Goal: Communication & Community: Share content

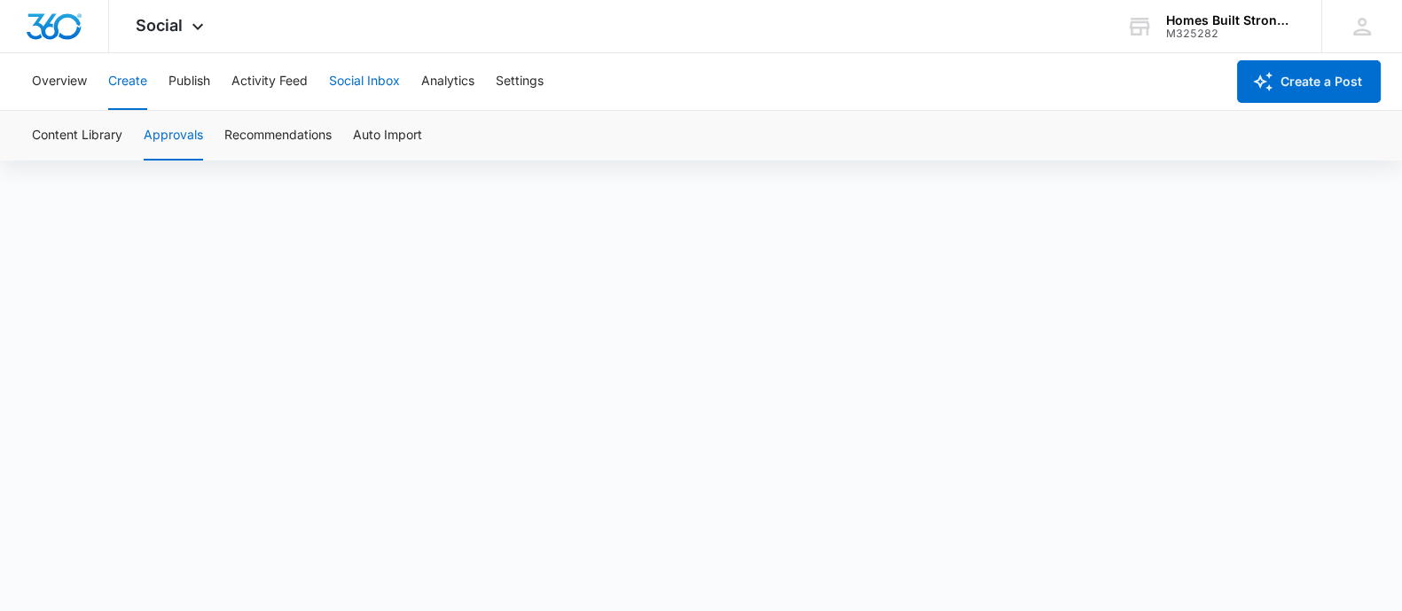
click at [360, 85] on button "Social Inbox" at bounding box center [364, 81] width 71 height 57
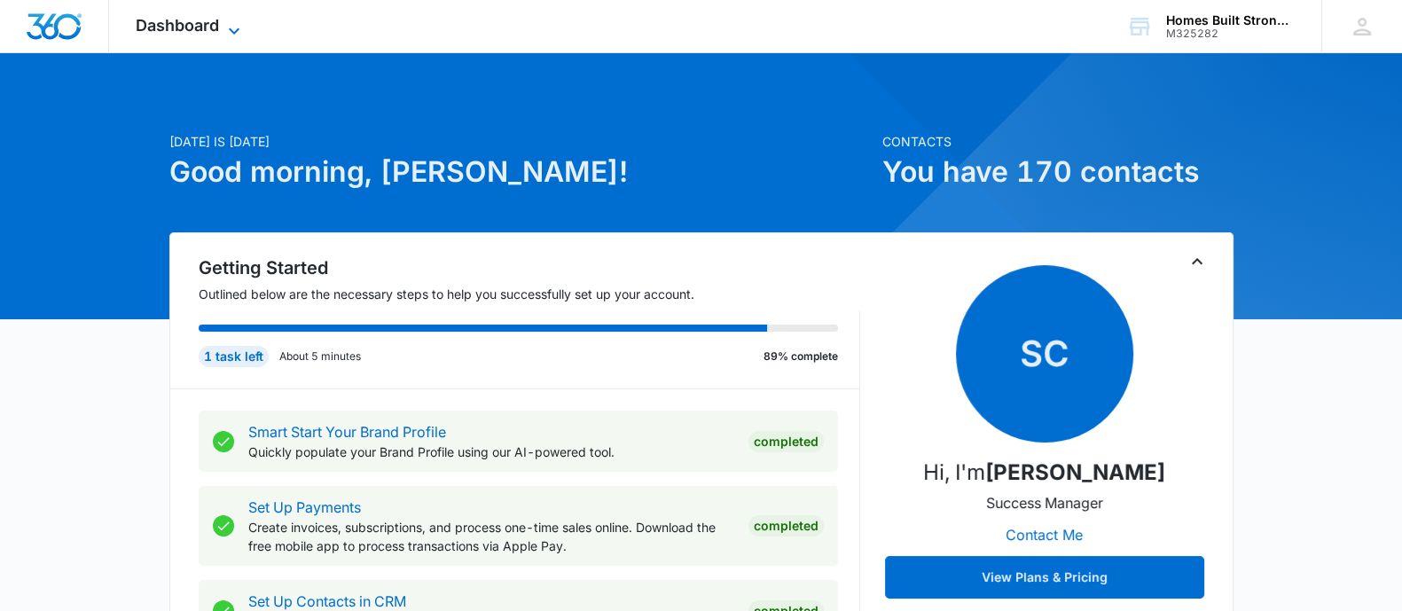
click at [223, 26] on icon at bounding box center [233, 30] width 21 height 21
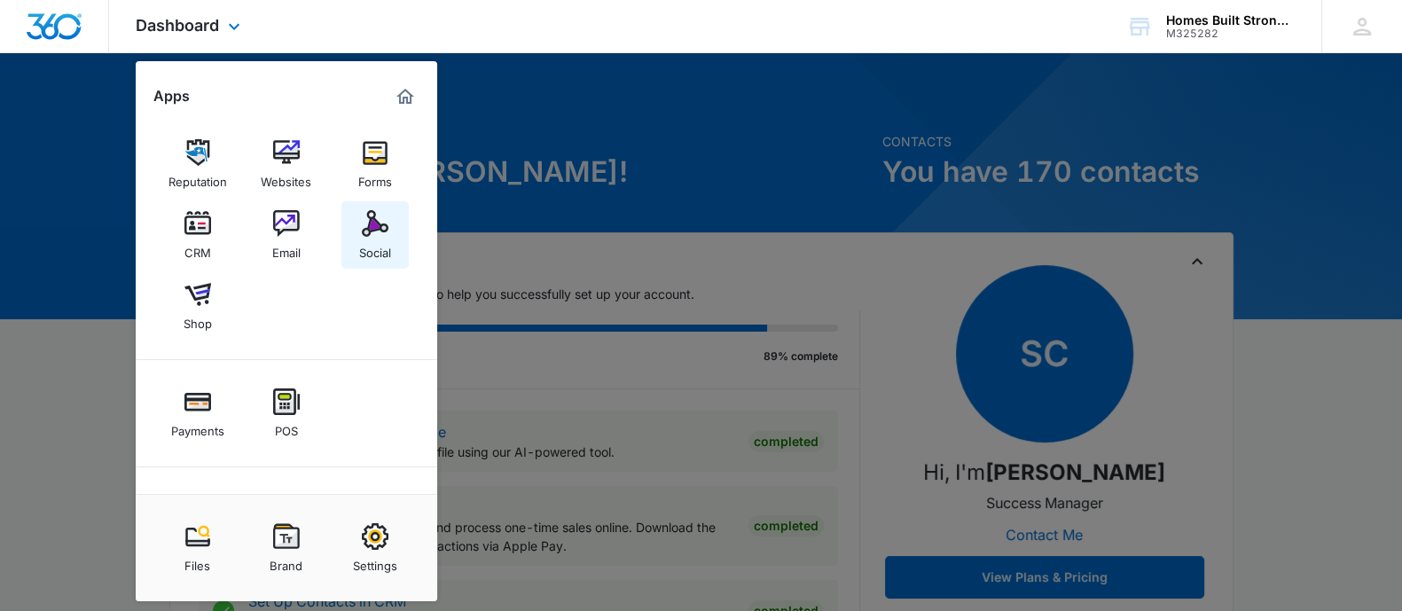
click at [384, 232] on img at bounding box center [375, 223] width 27 height 27
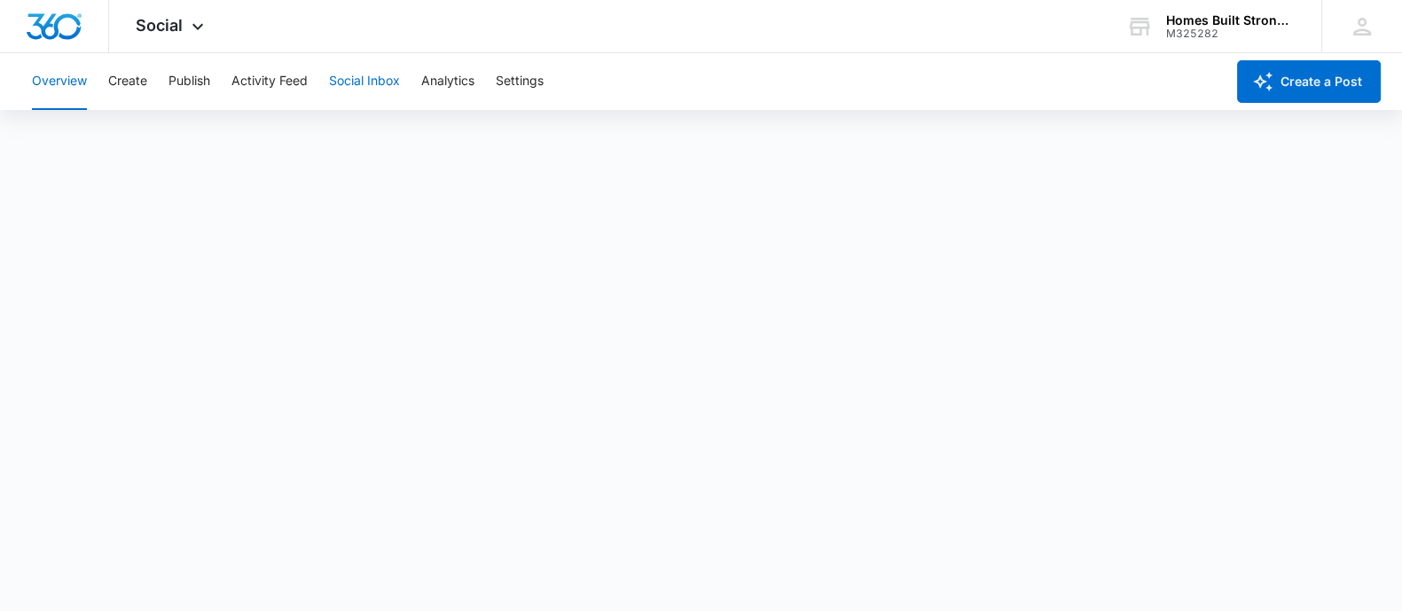
click at [359, 84] on button "Social Inbox" at bounding box center [364, 81] width 71 height 57
click at [259, 82] on button "Activity Feed" at bounding box center [269, 81] width 76 height 57
click at [376, 86] on button "Social Inbox" at bounding box center [364, 81] width 71 height 57
click at [133, 90] on button "Create" at bounding box center [127, 81] width 39 height 57
click at [341, 95] on button "Social Inbox" at bounding box center [364, 81] width 71 height 57
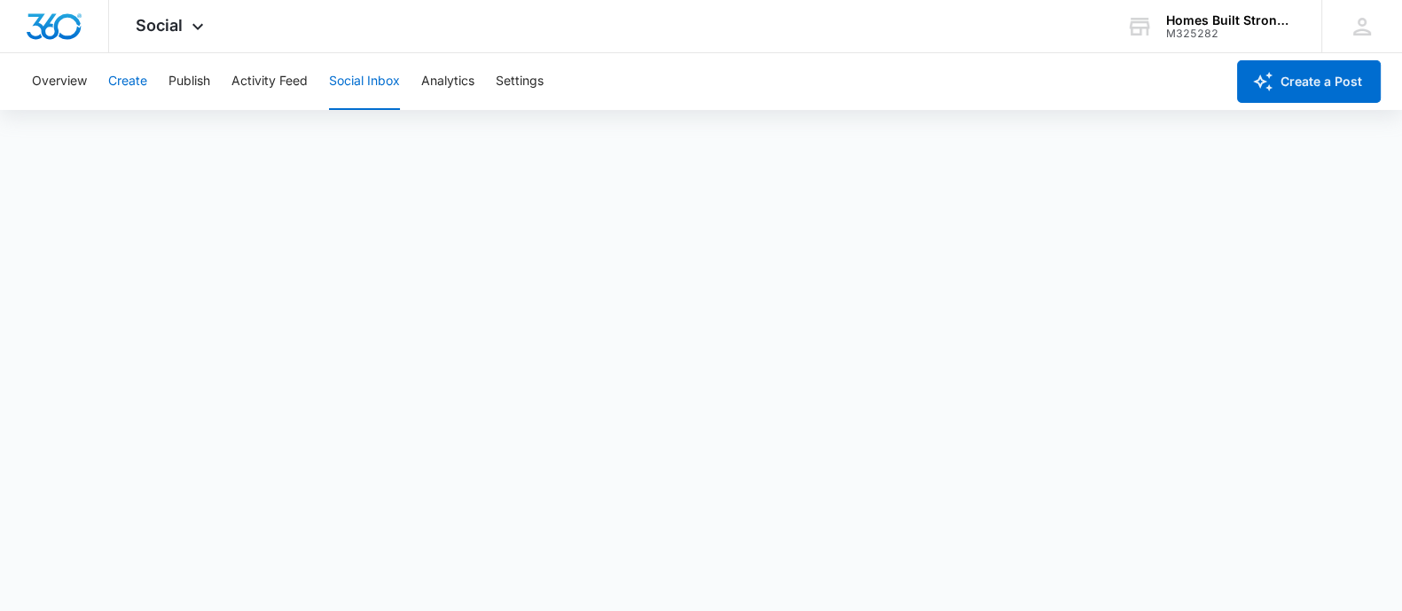
click at [115, 75] on button "Create" at bounding box center [127, 81] width 39 height 57
click at [374, 80] on button "Social Inbox" at bounding box center [364, 81] width 71 height 57
click at [71, 79] on button "Overview" at bounding box center [59, 81] width 55 height 57
click at [363, 83] on button "Social Inbox" at bounding box center [364, 81] width 71 height 57
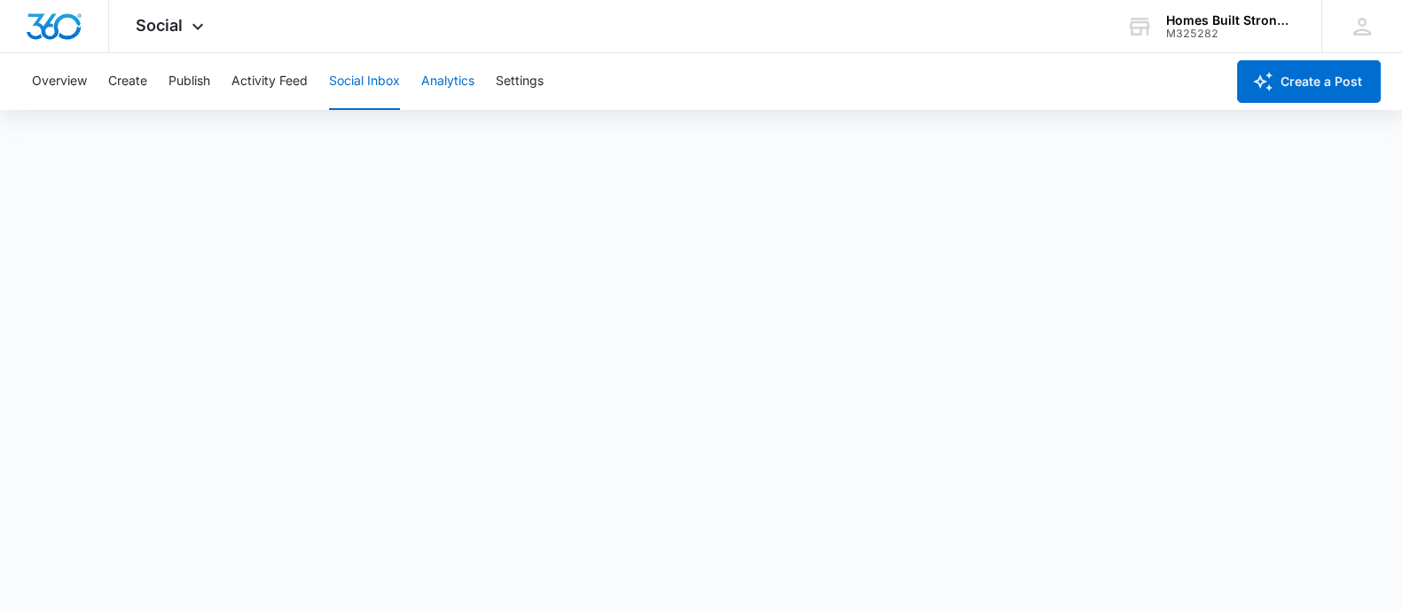
scroll to position [4, 0]
click at [1336, 77] on button "Create a Post" at bounding box center [1309, 81] width 144 height 43
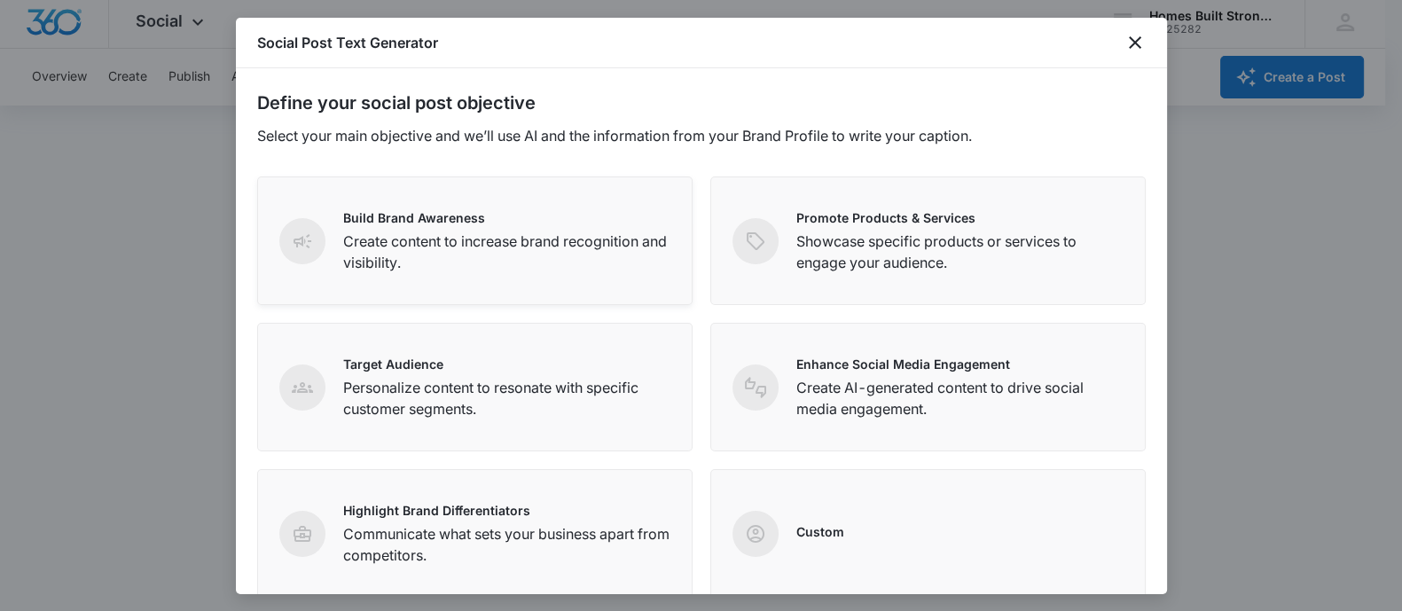
click at [448, 287] on div "Build Brand Awareness Create content to increase brand recognition and visibili…" at bounding box center [474, 240] width 435 height 129
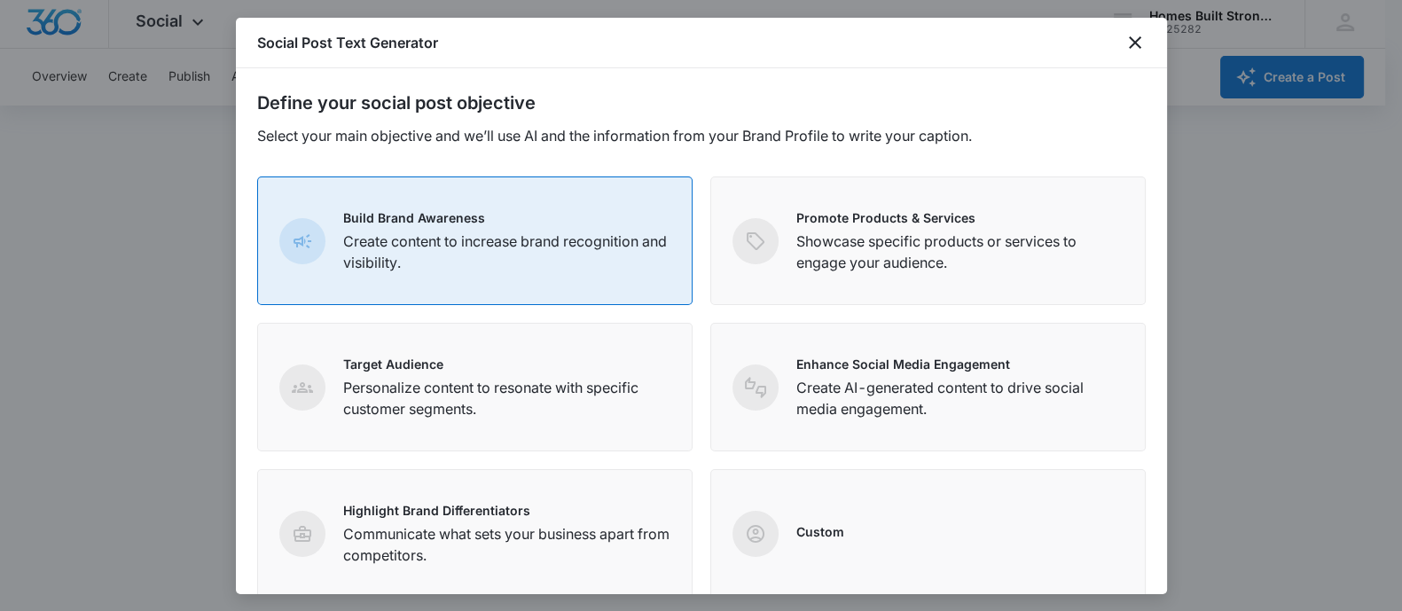
scroll to position [278, 0]
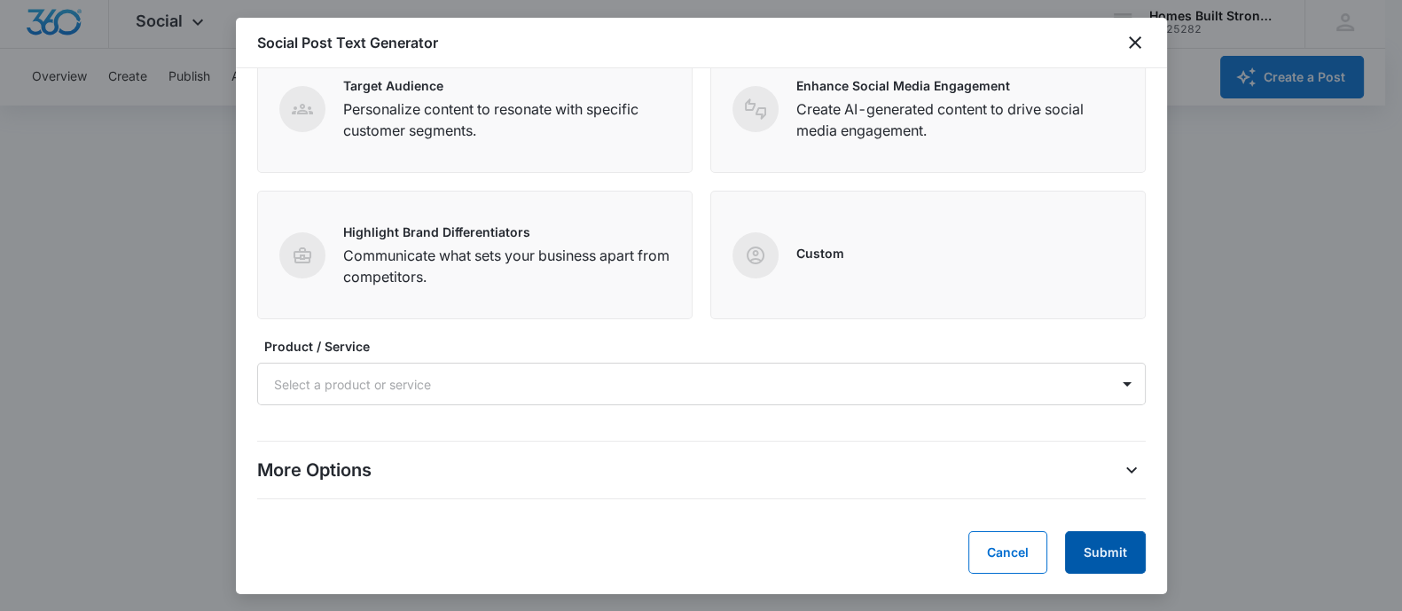
click at [1089, 554] on button "Submit" at bounding box center [1105, 552] width 81 height 43
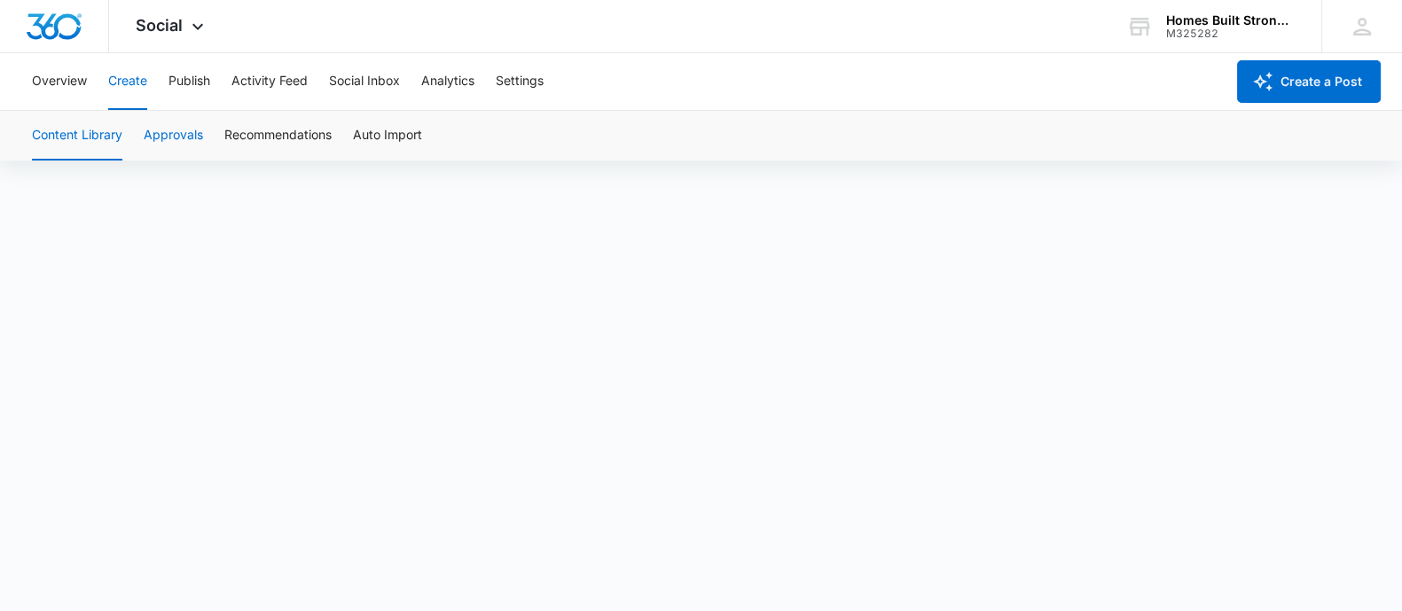
click at [186, 137] on button "Approvals" at bounding box center [173, 136] width 59 height 50
click at [374, 80] on button "Social Inbox" at bounding box center [364, 81] width 71 height 57
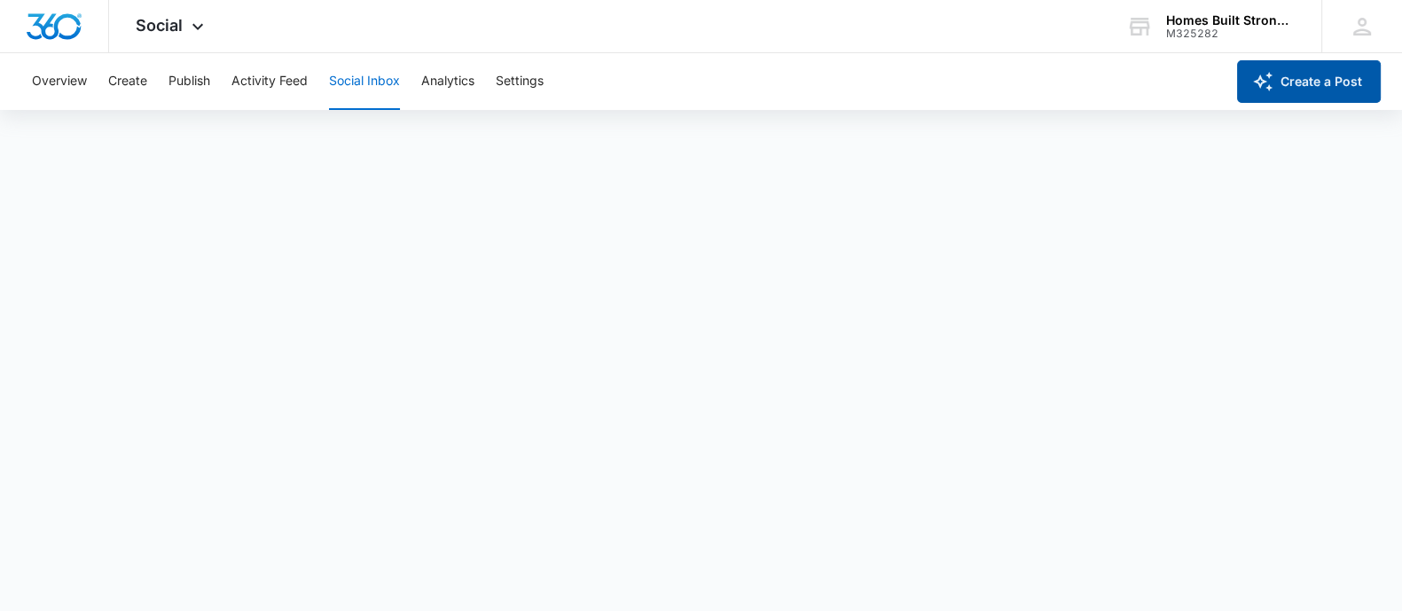
click at [1328, 86] on button "Create a Post" at bounding box center [1309, 81] width 144 height 43
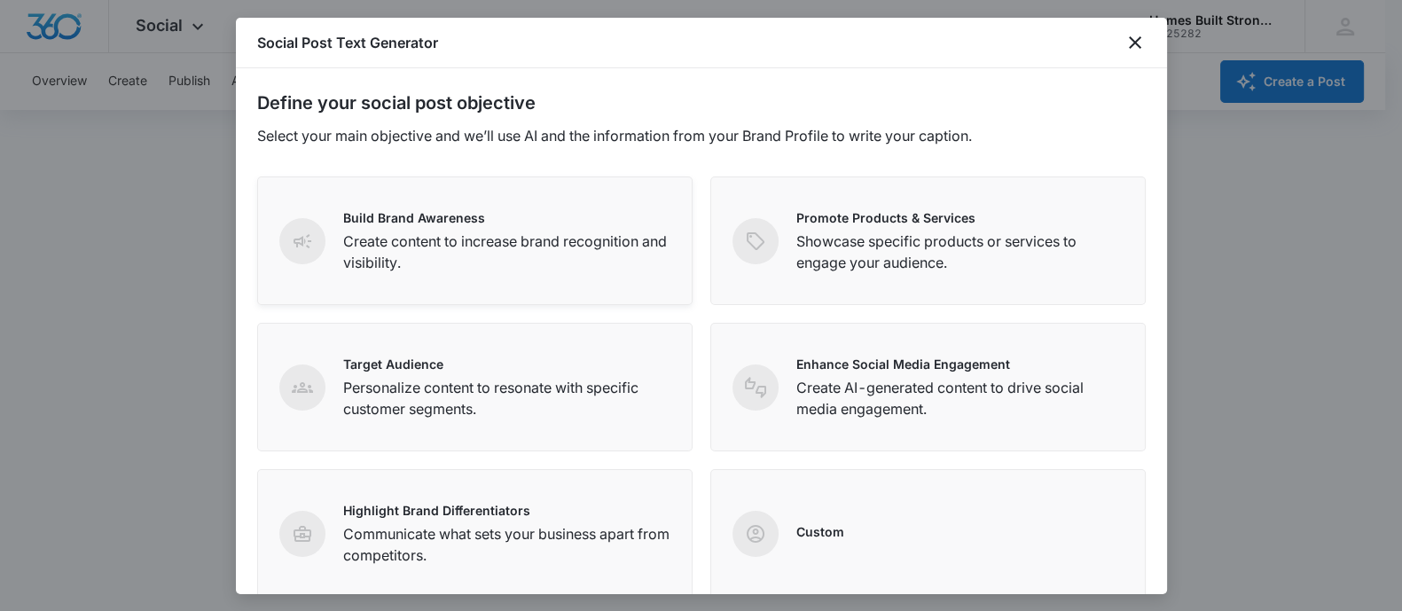
click at [651, 228] on div "Build Brand Awareness Create content to increase brand recognition and visibili…" at bounding box center [506, 240] width 327 height 65
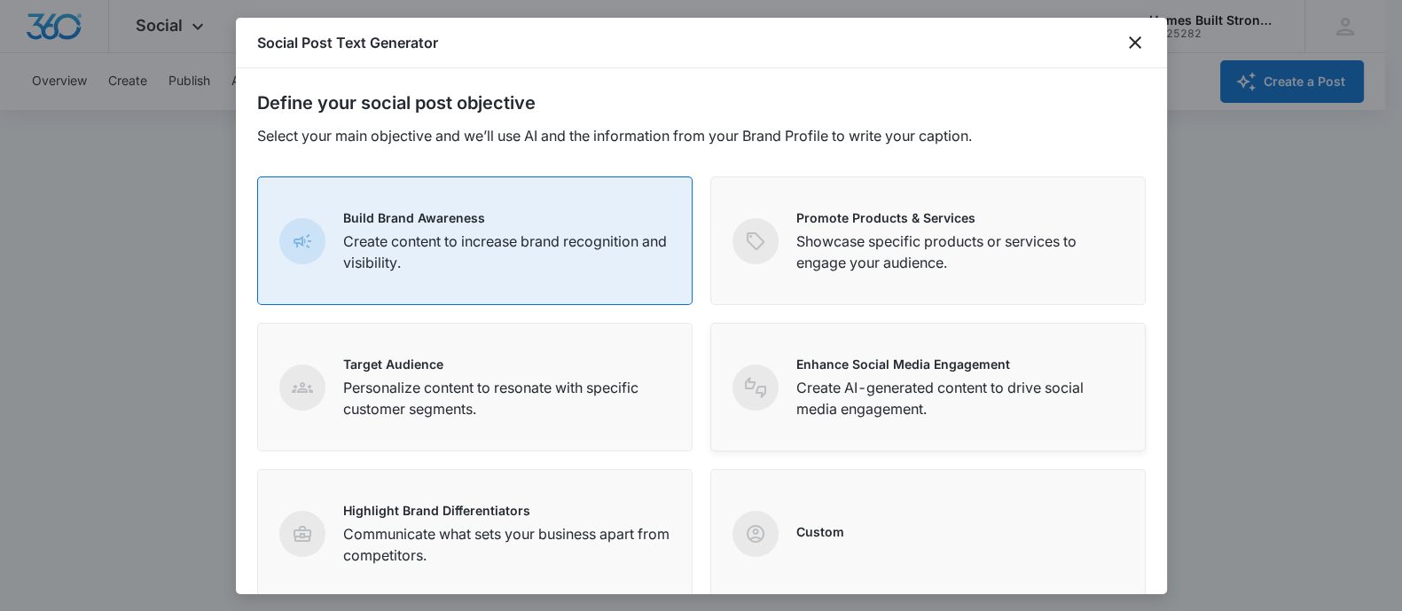
scroll to position [278, 0]
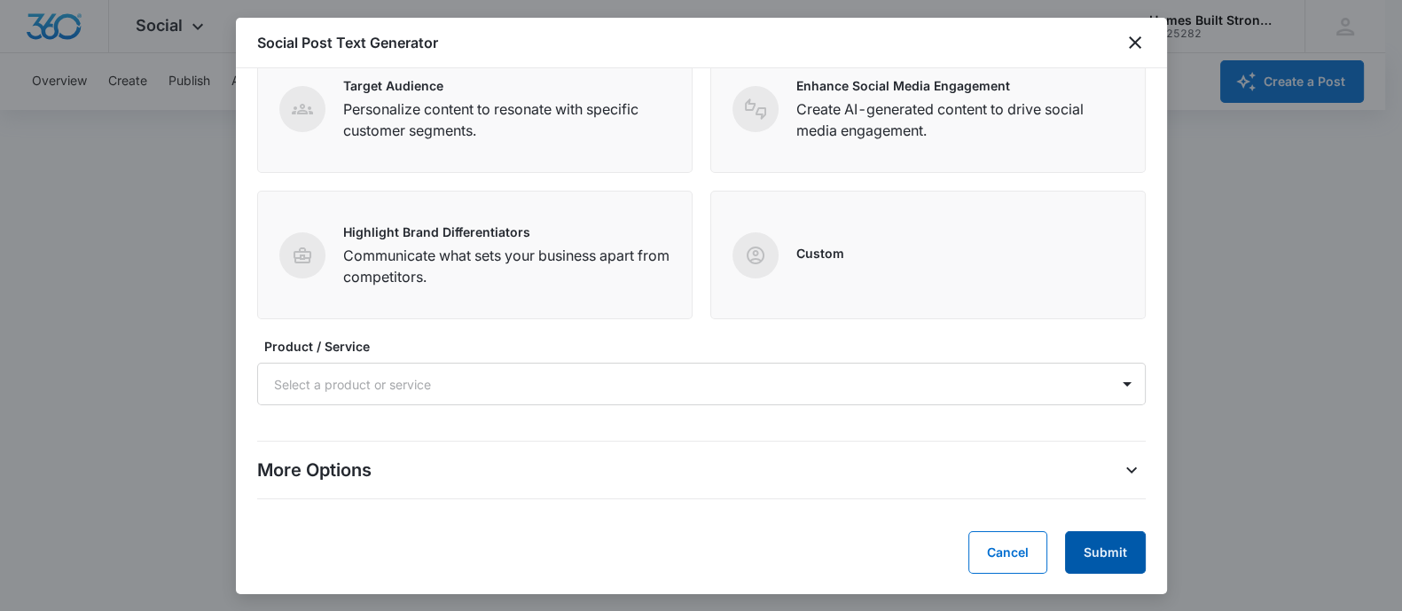
click at [1072, 551] on button "Submit" at bounding box center [1105, 552] width 81 height 43
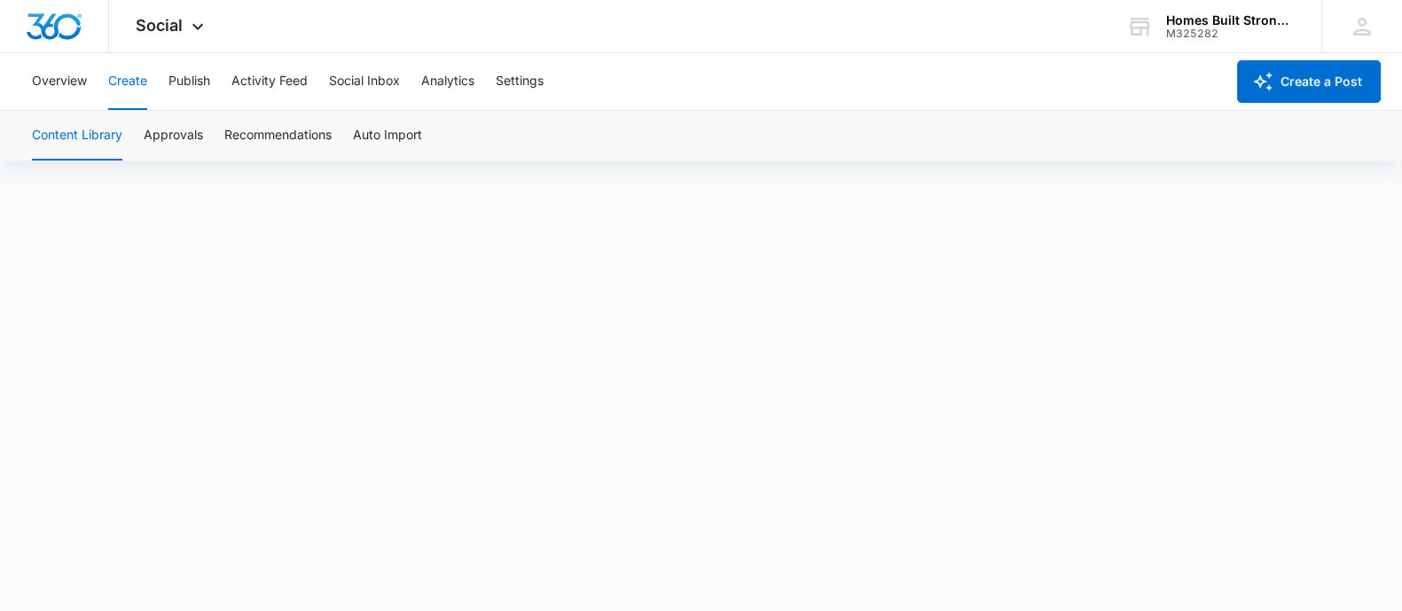
scroll to position [12, 0]
click at [362, 85] on button "Social Inbox" at bounding box center [364, 81] width 71 height 57
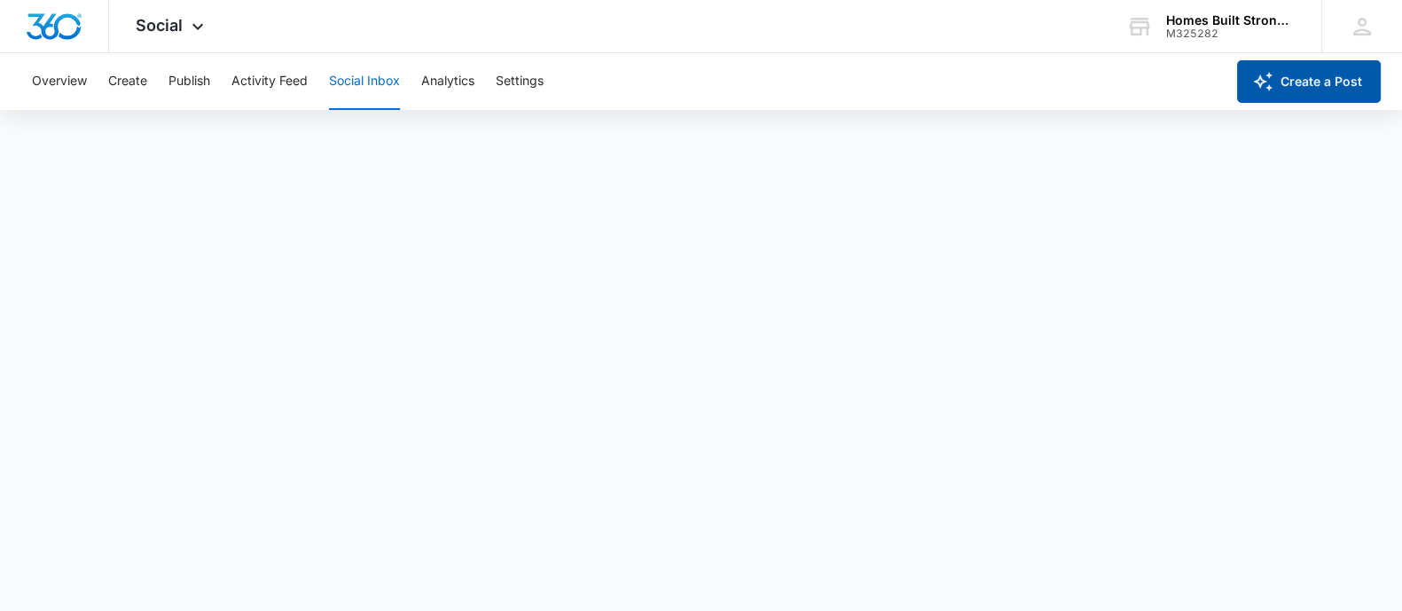
click at [1312, 73] on button "Create a Post" at bounding box center [1309, 81] width 144 height 43
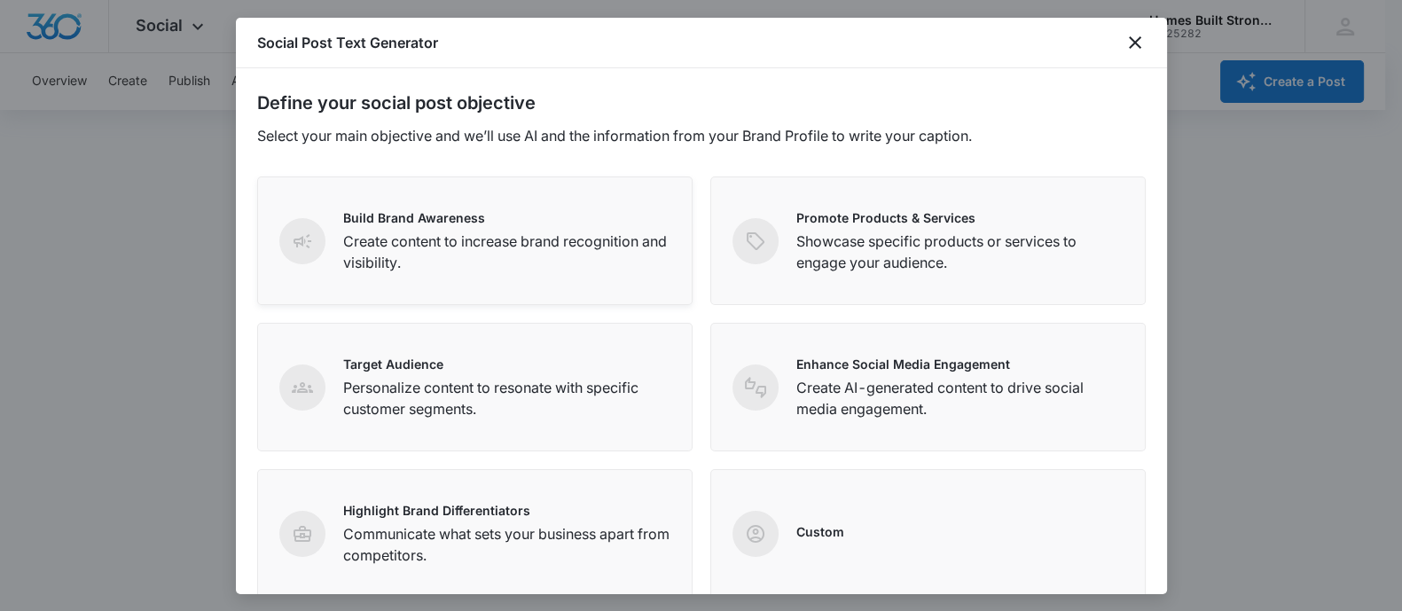
click at [578, 257] on p "Create content to increase brand recognition and visibility." at bounding box center [506, 251] width 327 height 43
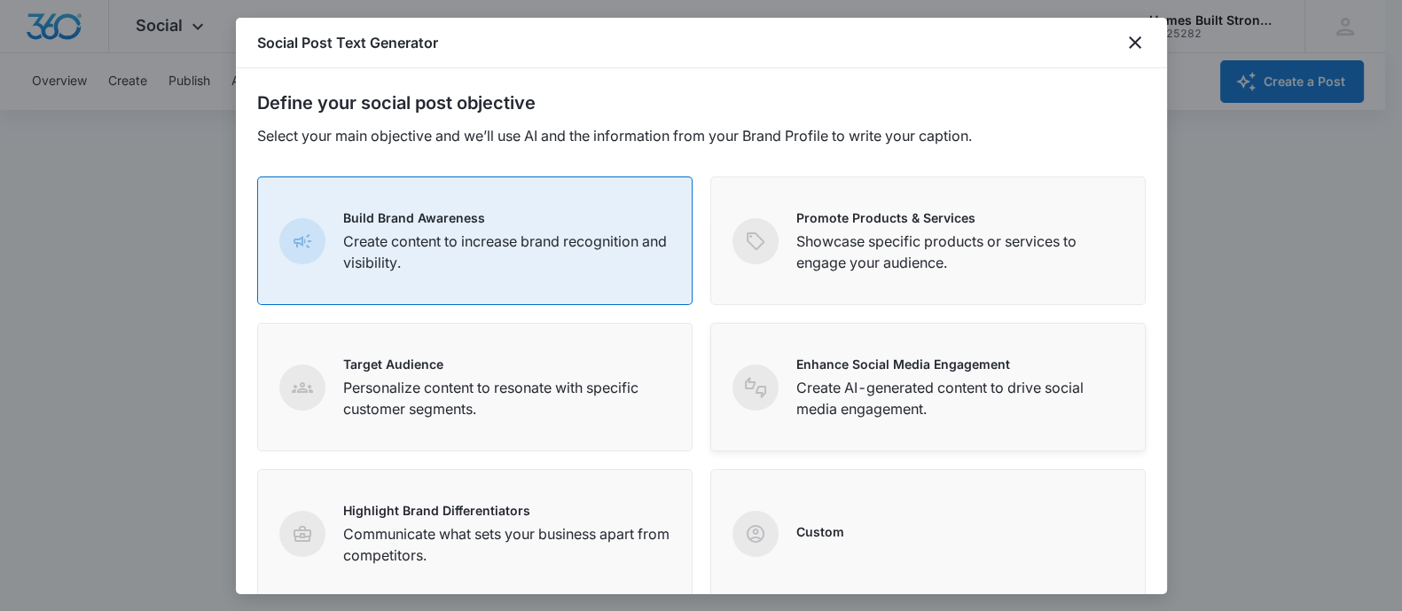
scroll to position [278, 0]
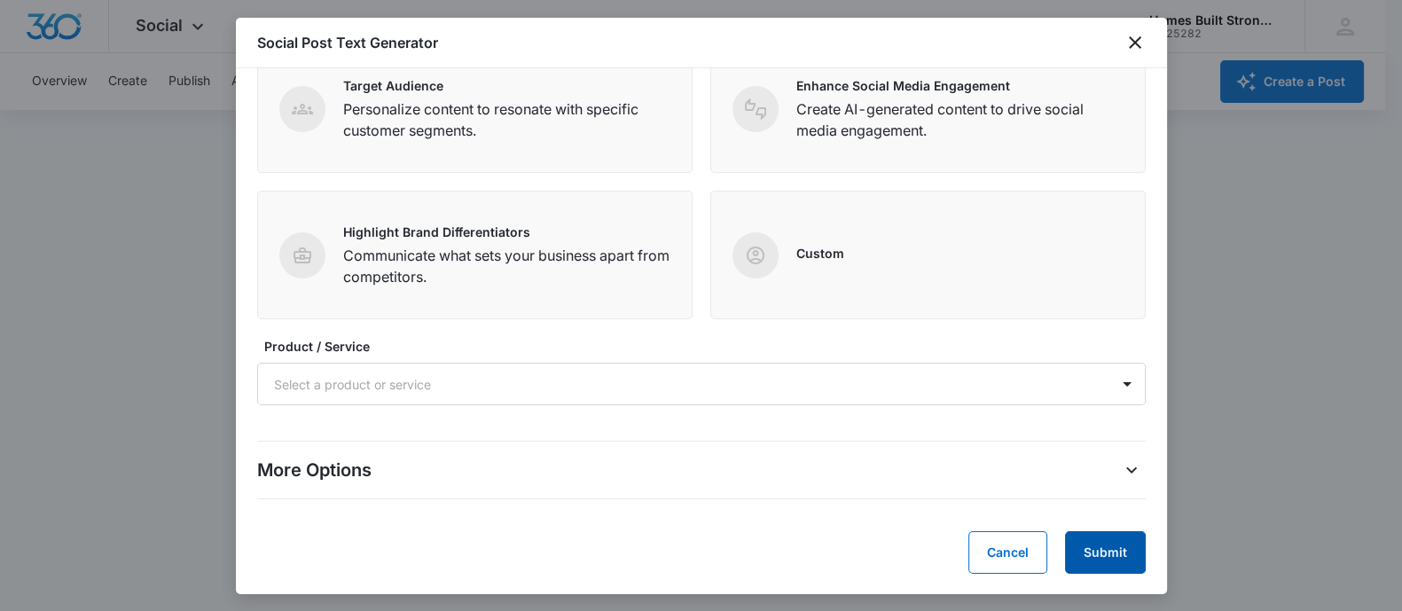
click at [1100, 551] on button "Submit" at bounding box center [1105, 552] width 81 height 43
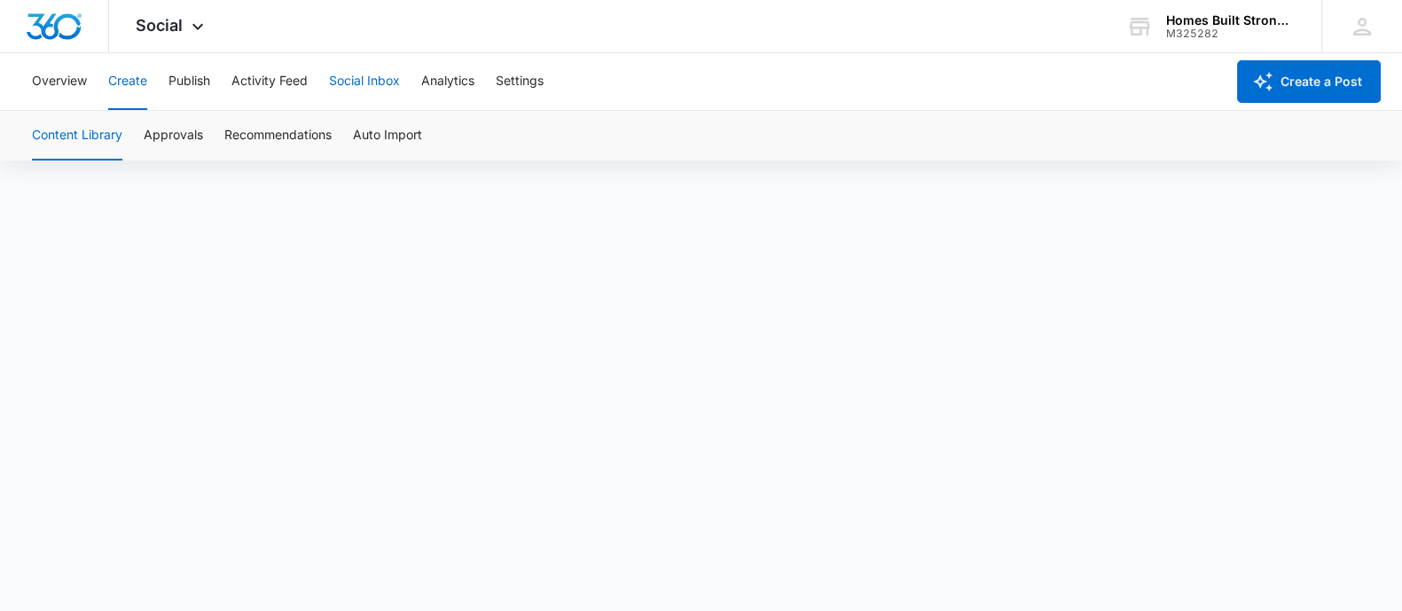
click at [356, 78] on button "Social Inbox" at bounding box center [364, 81] width 71 height 57
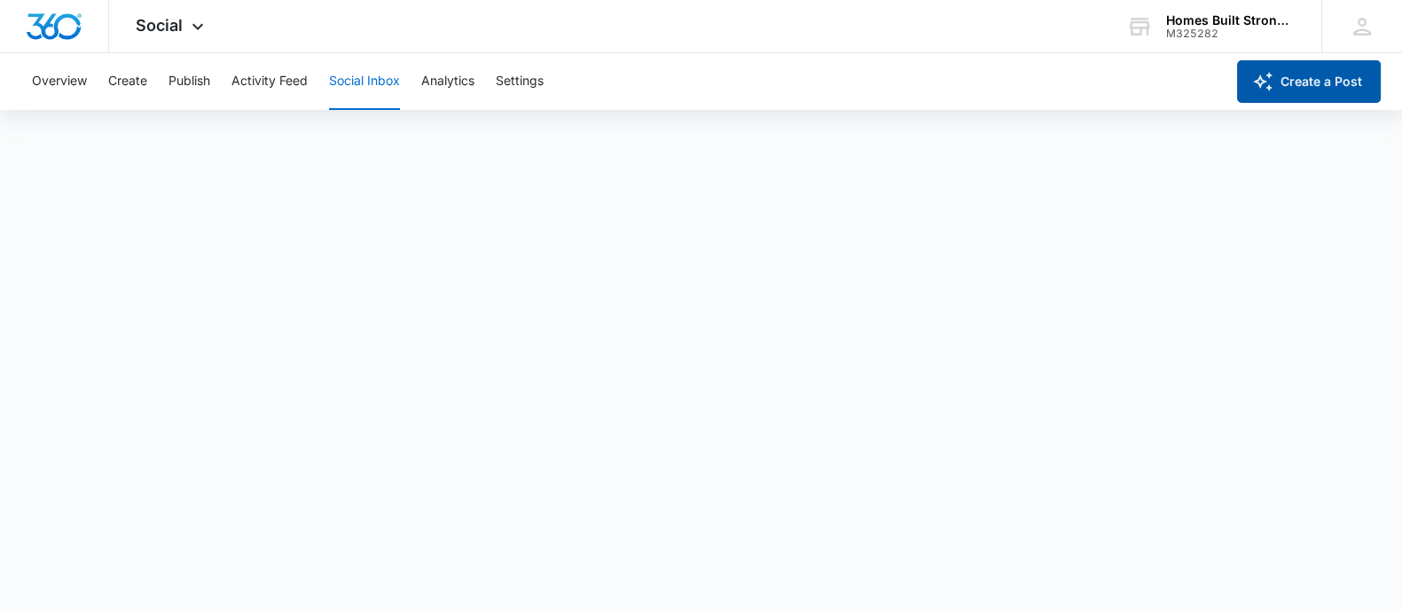
click at [1272, 71] on icon "button" at bounding box center [1262, 81] width 21 height 21
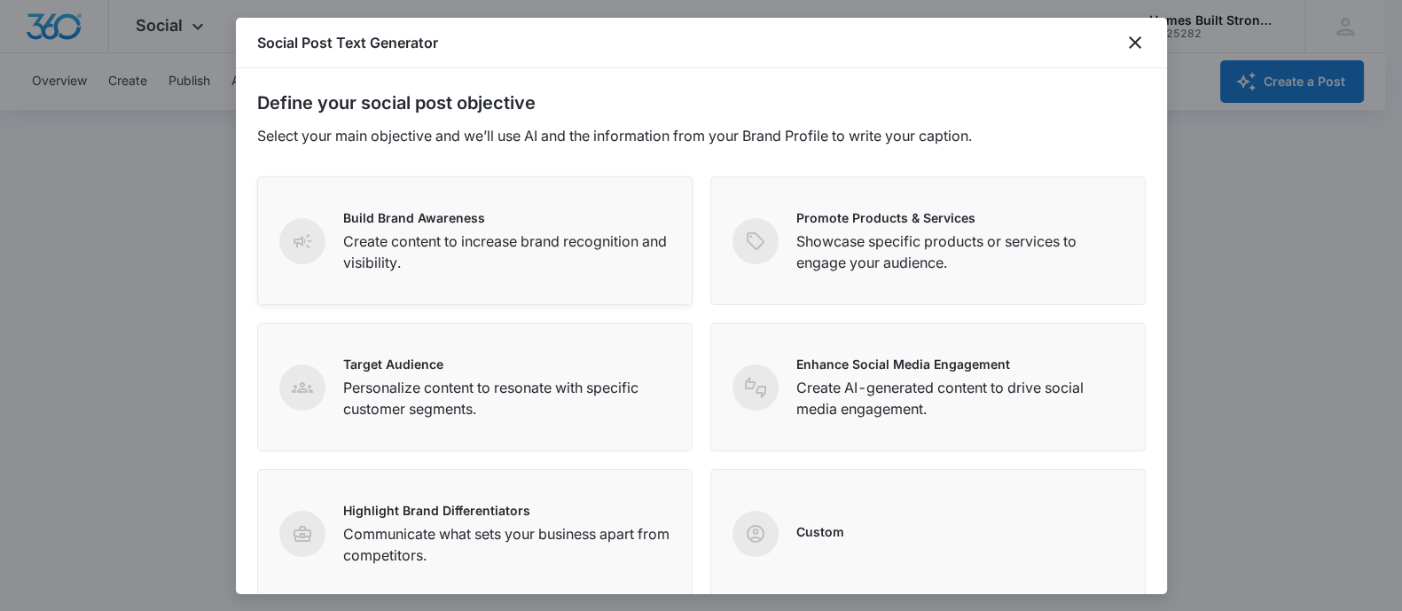
click at [449, 268] on p "Create content to increase brand recognition and visibility." at bounding box center [506, 251] width 327 height 43
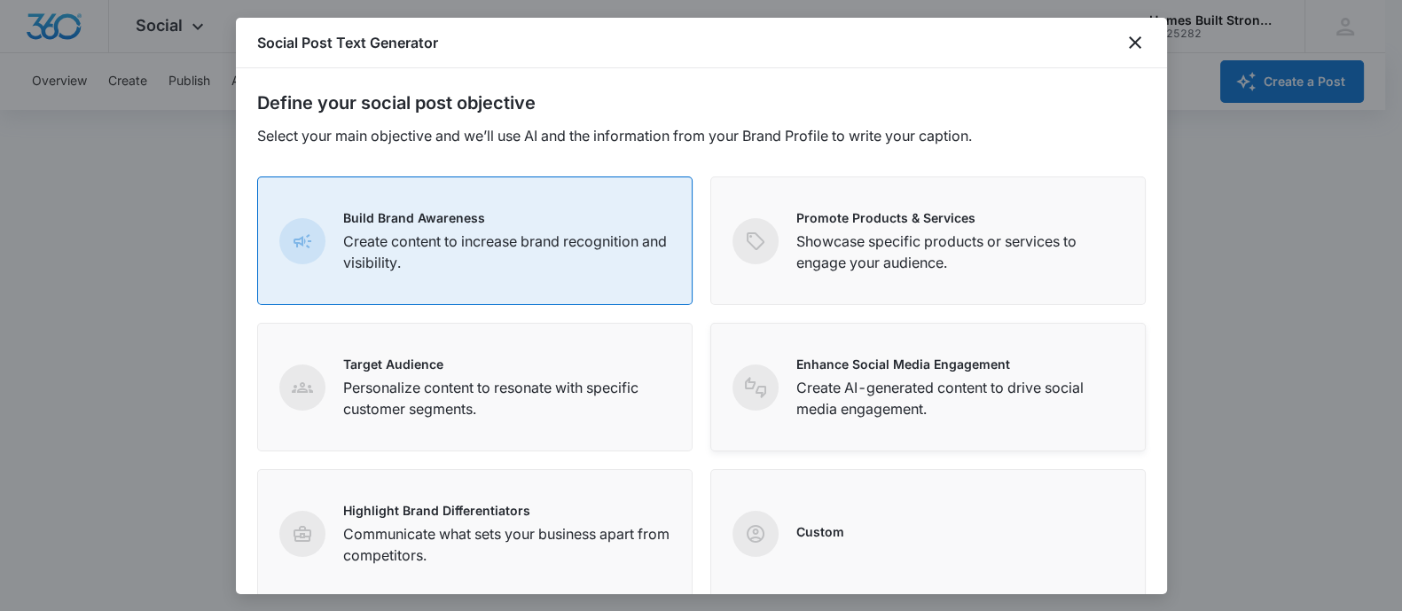
scroll to position [278, 0]
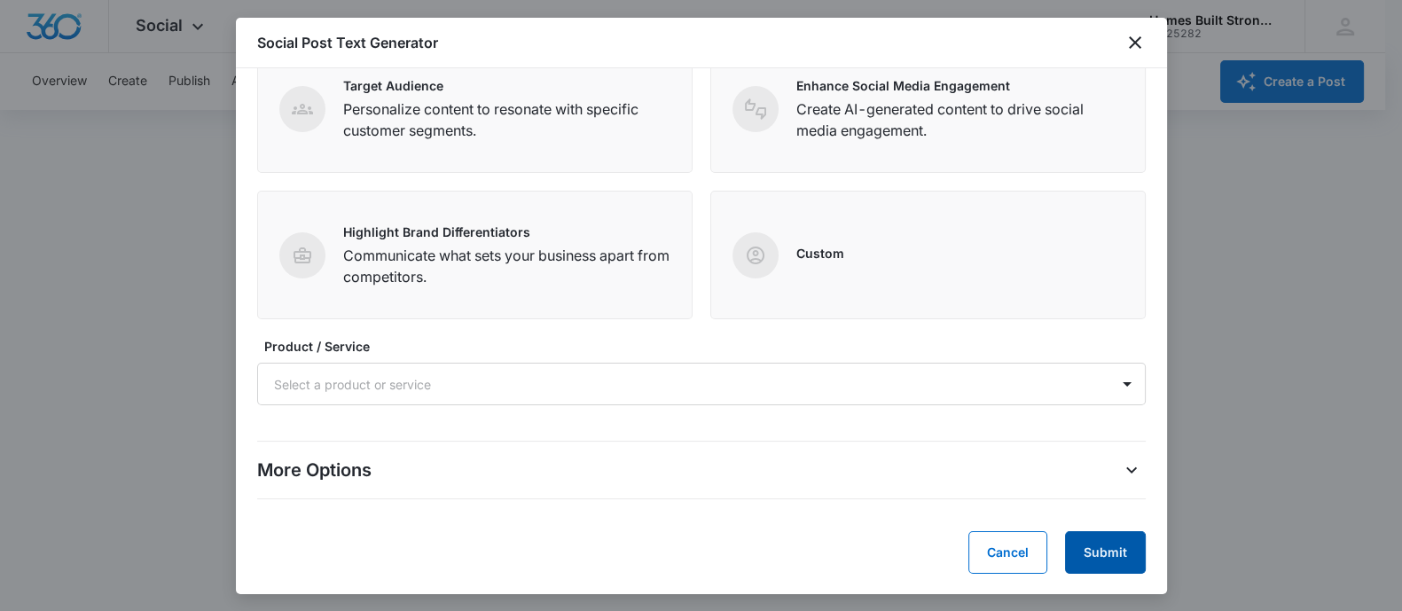
click at [1095, 558] on button "Submit" at bounding box center [1105, 552] width 81 height 43
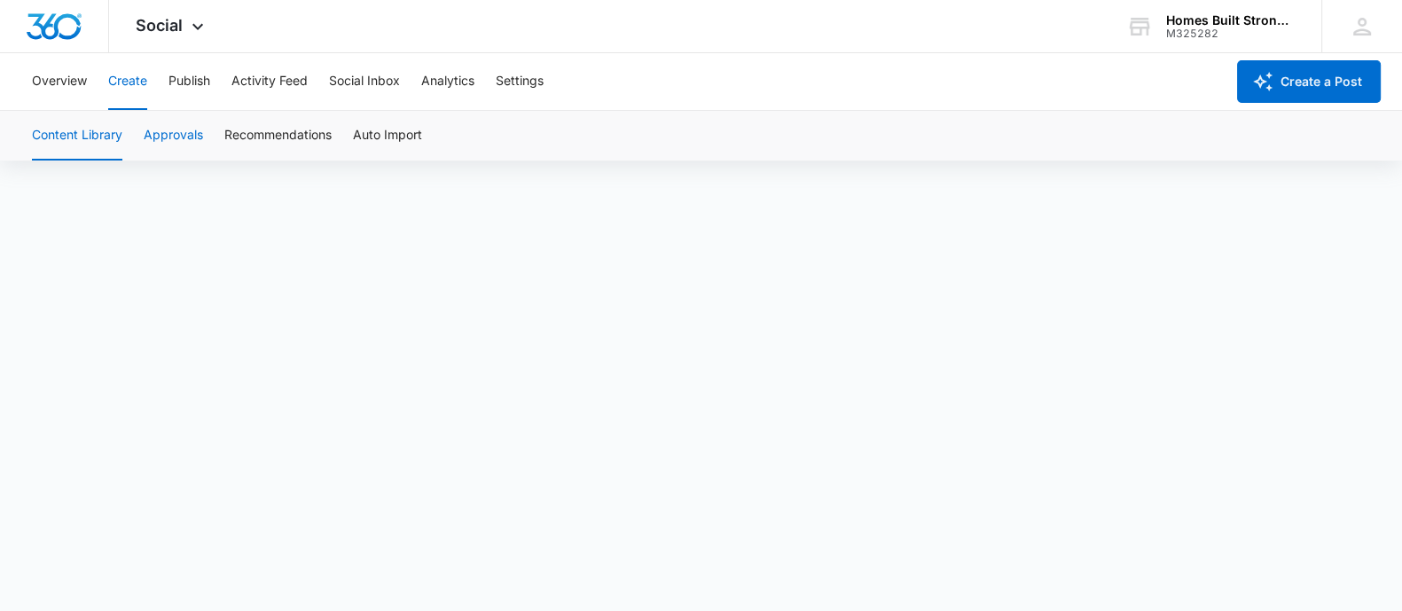
click at [168, 133] on button "Approvals" at bounding box center [173, 136] width 59 height 50
click at [359, 82] on button "Social Inbox" at bounding box center [364, 81] width 71 height 57
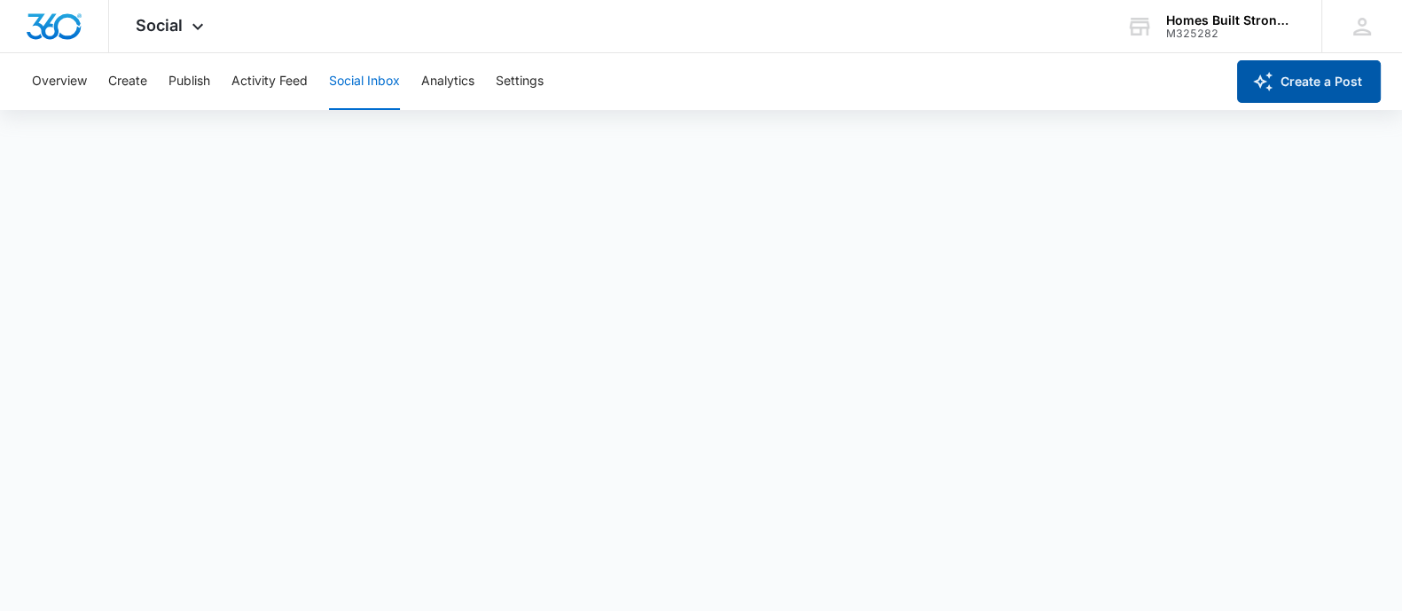
click at [1375, 86] on button "Create a Post" at bounding box center [1309, 81] width 144 height 43
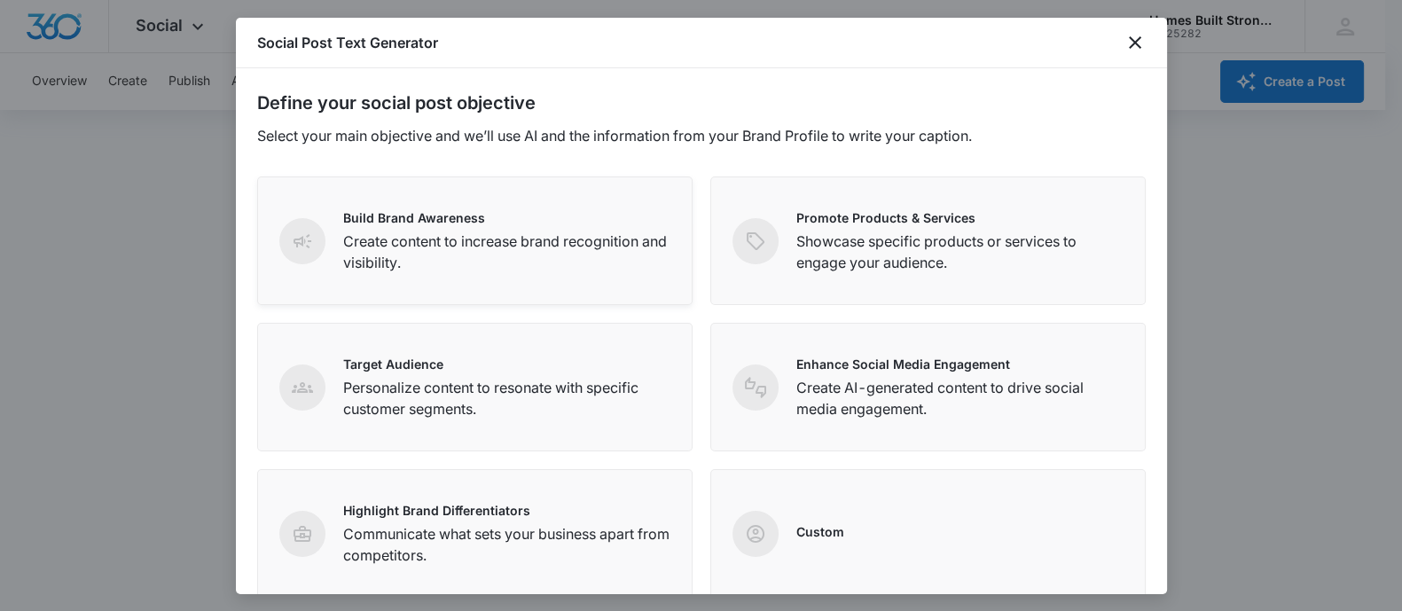
click at [519, 253] on p "Create content to increase brand recognition and visibility." at bounding box center [506, 251] width 327 height 43
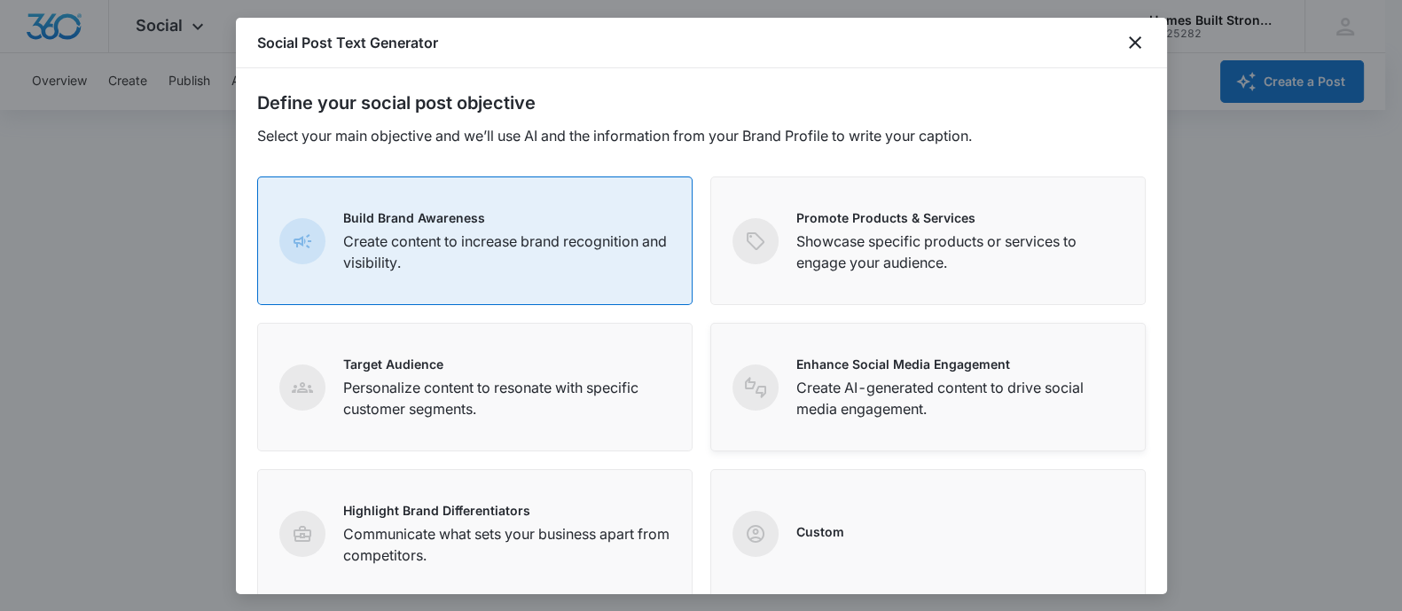
scroll to position [278, 0]
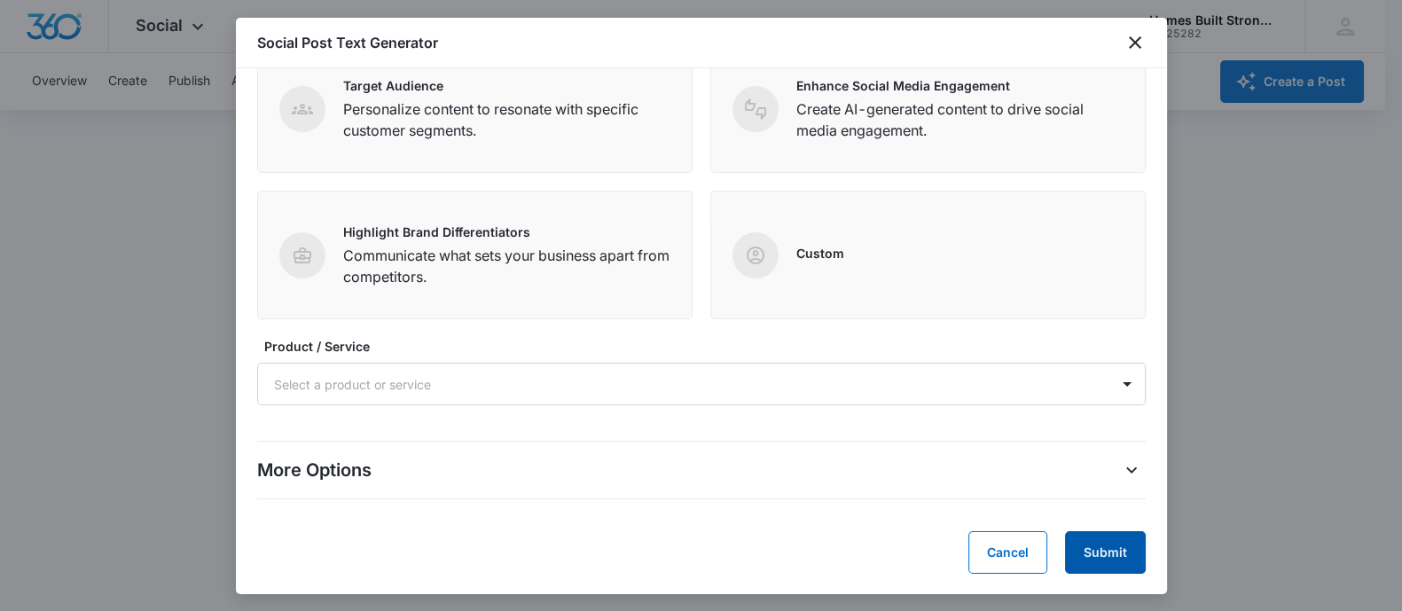
click at [1099, 544] on button "Submit" at bounding box center [1105, 552] width 81 height 43
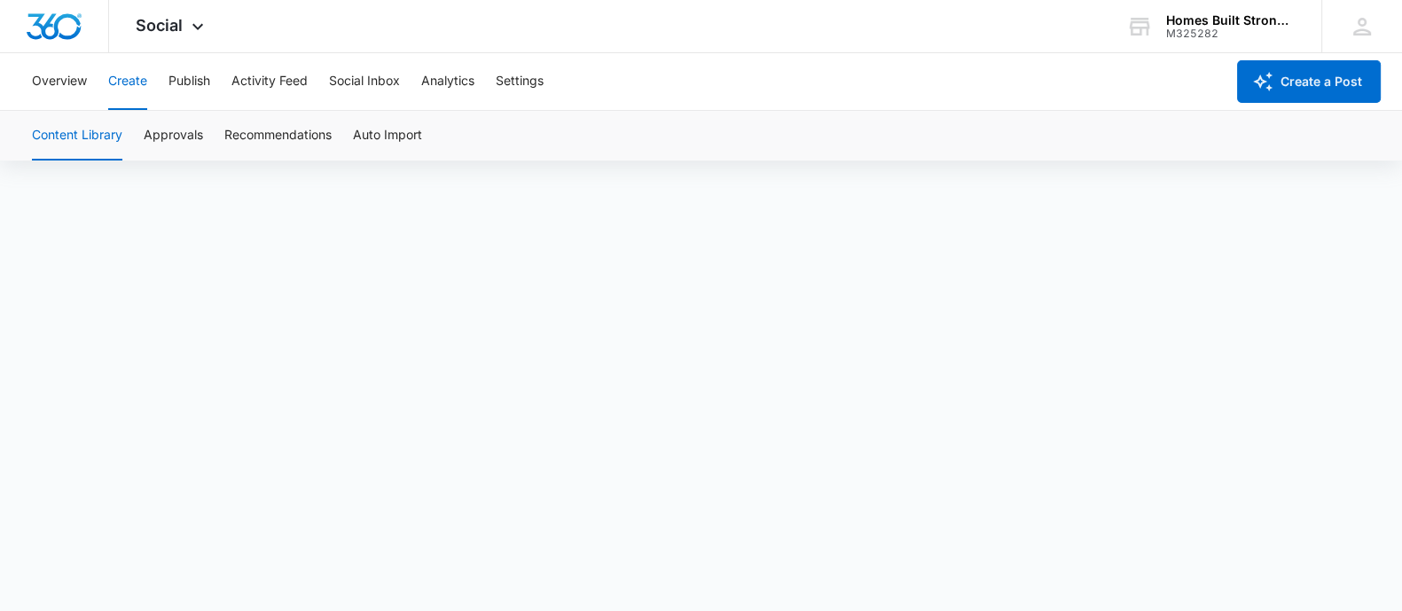
scroll to position [12, 0]
click at [170, 135] on button "Approvals" at bounding box center [173, 136] width 59 height 50
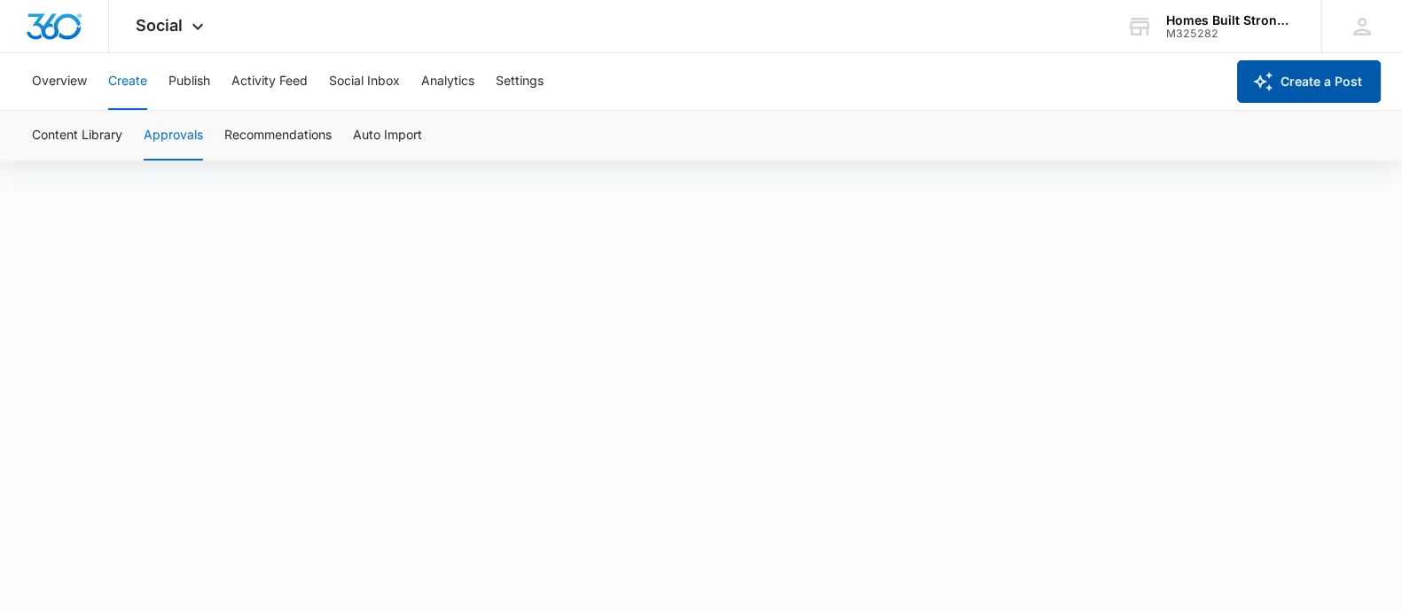
click at [1273, 78] on icon "button" at bounding box center [1262, 81] width 21 height 21
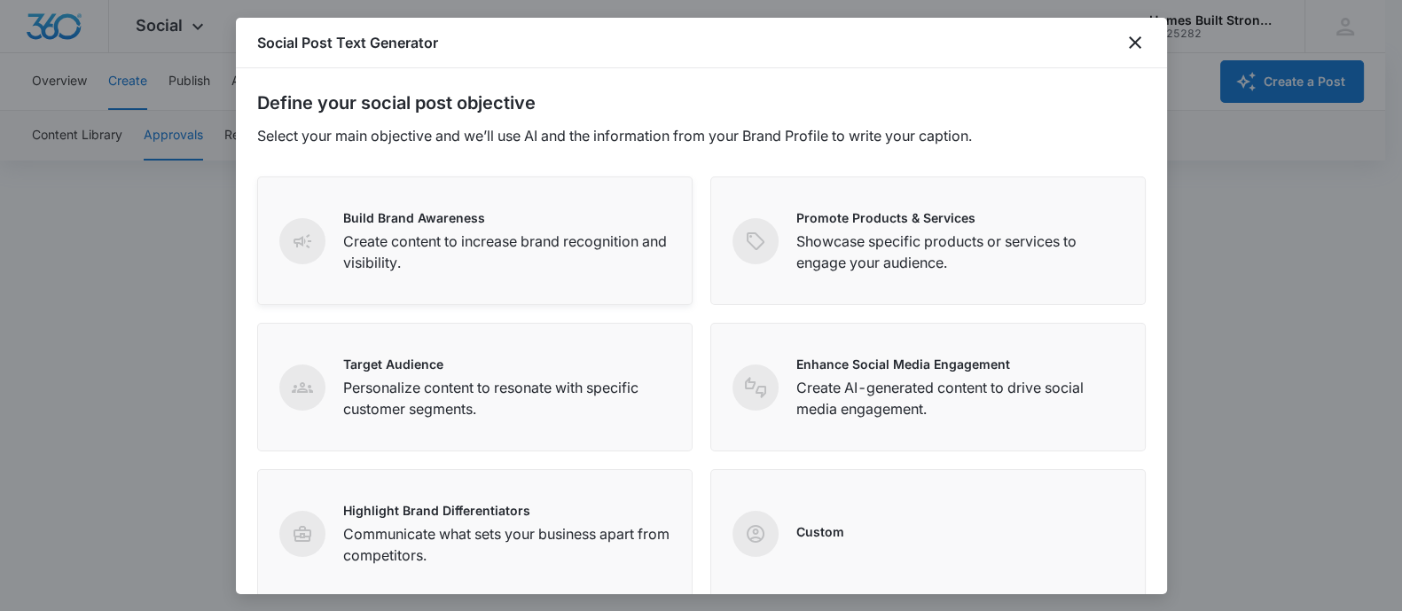
click at [362, 258] on p "Create content to increase brand recognition and visibility." at bounding box center [506, 251] width 327 height 43
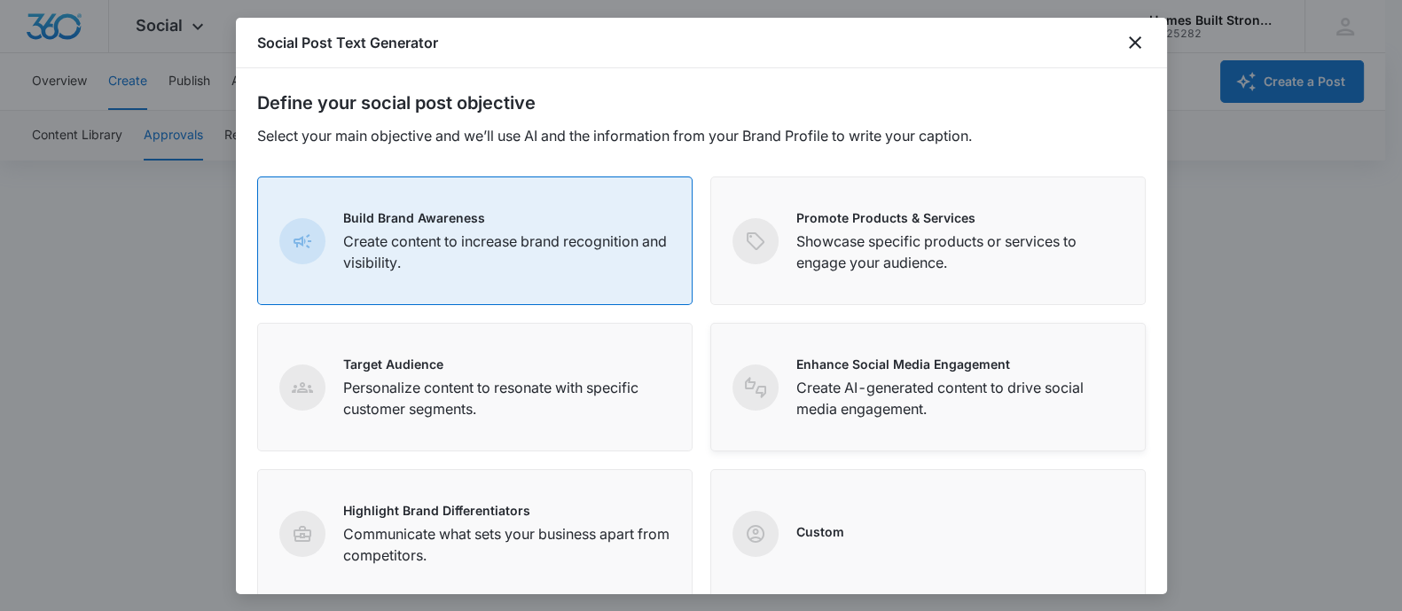
scroll to position [278, 0]
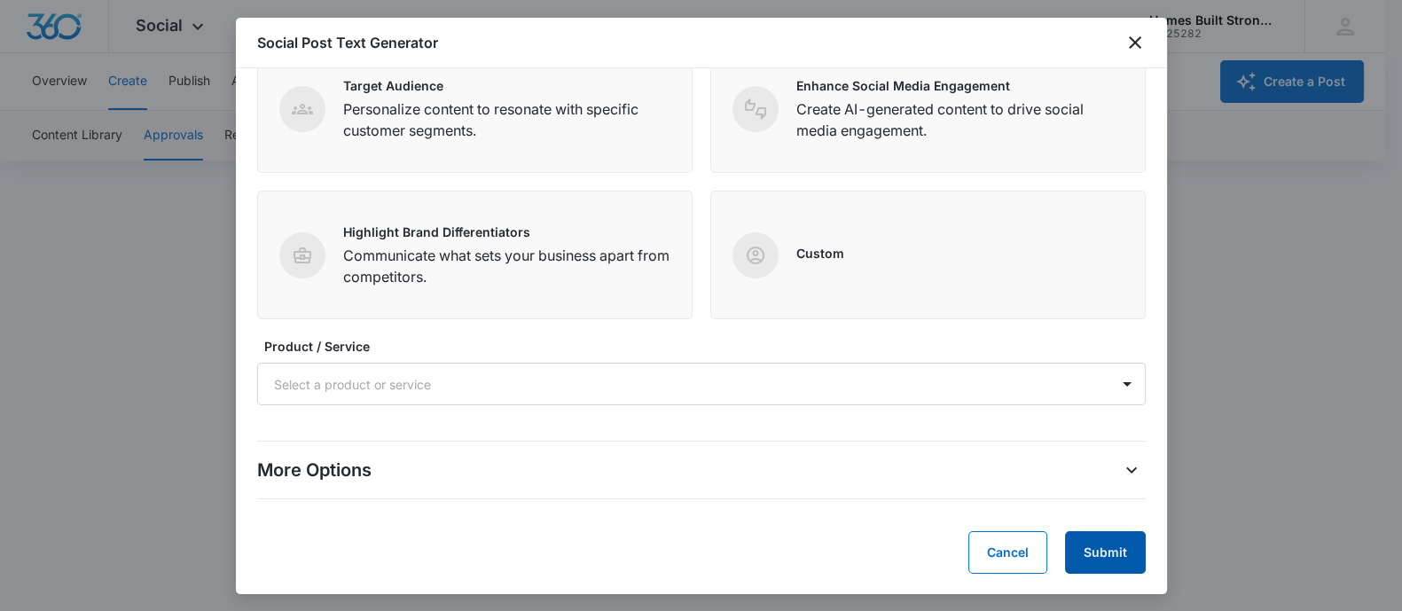
click at [1112, 546] on button "Submit" at bounding box center [1105, 552] width 81 height 43
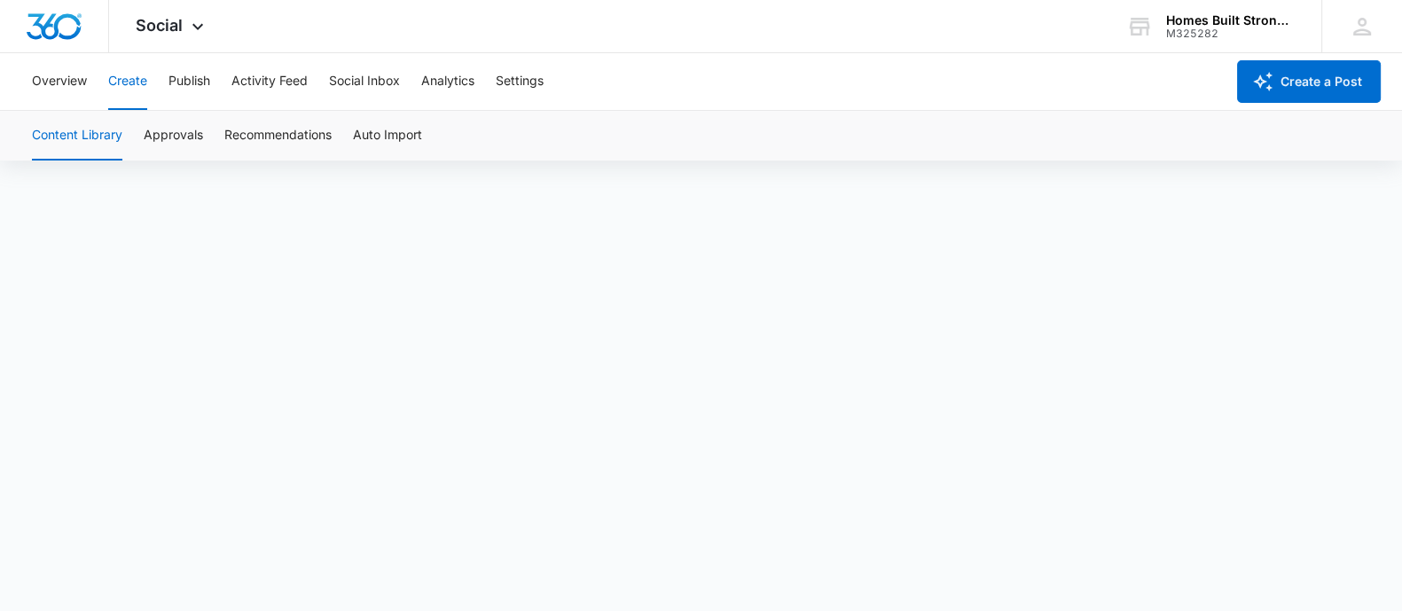
scroll to position [12, 0]
click at [165, 140] on button "Approvals" at bounding box center [173, 136] width 59 height 50
click at [176, 126] on button "Approvals" at bounding box center [173, 136] width 59 height 50
click at [178, 134] on button "Approvals" at bounding box center [173, 136] width 59 height 50
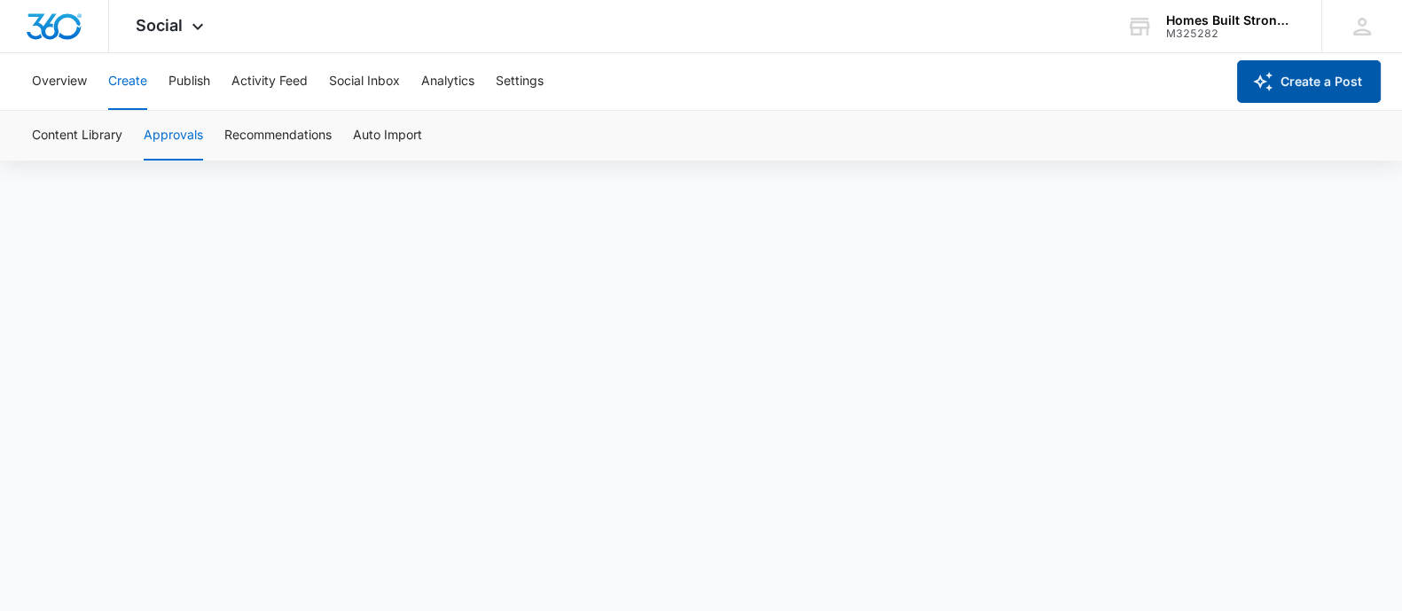
click at [1290, 78] on button "Create a Post" at bounding box center [1309, 81] width 144 height 43
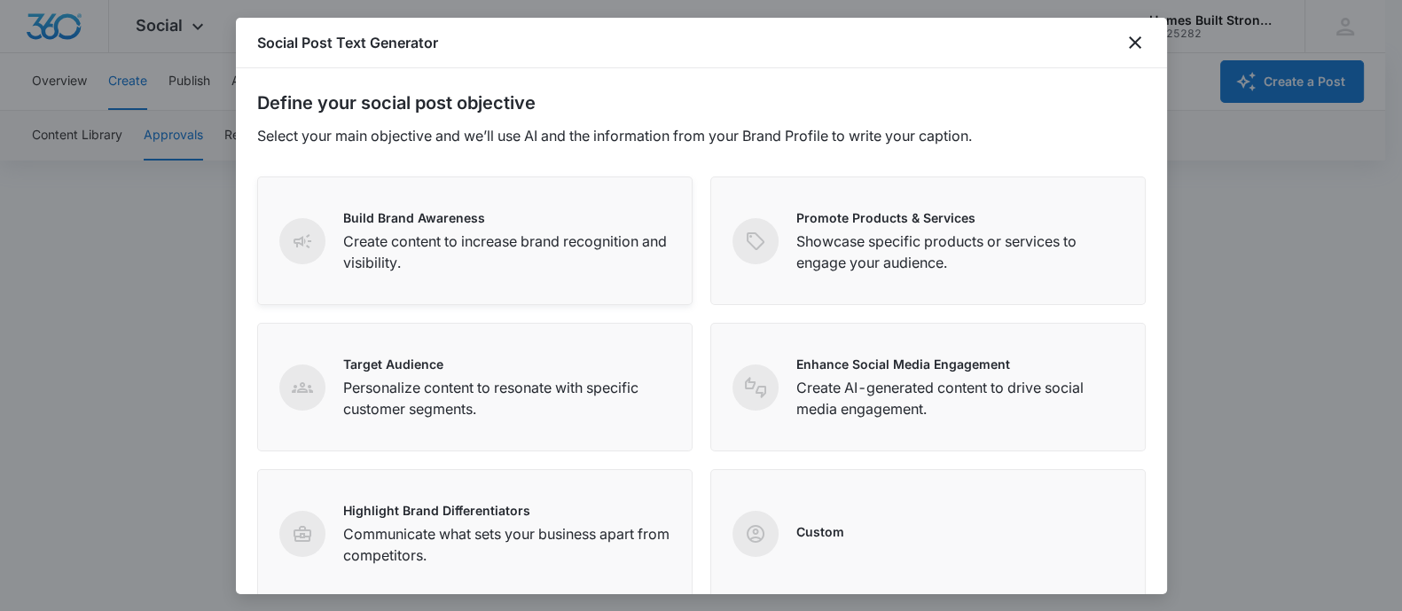
click at [438, 275] on div "Build Brand Awareness Create content to increase brand recognition and visibili…" at bounding box center [474, 240] width 435 height 129
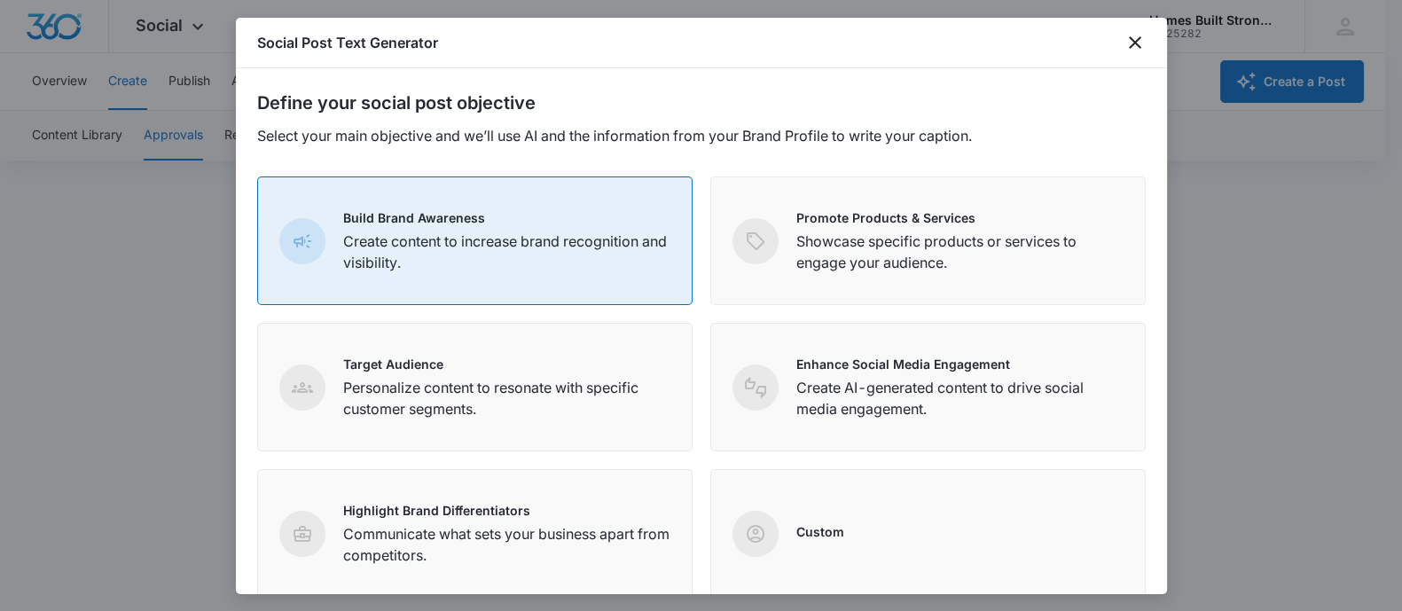
scroll to position [278, 0]
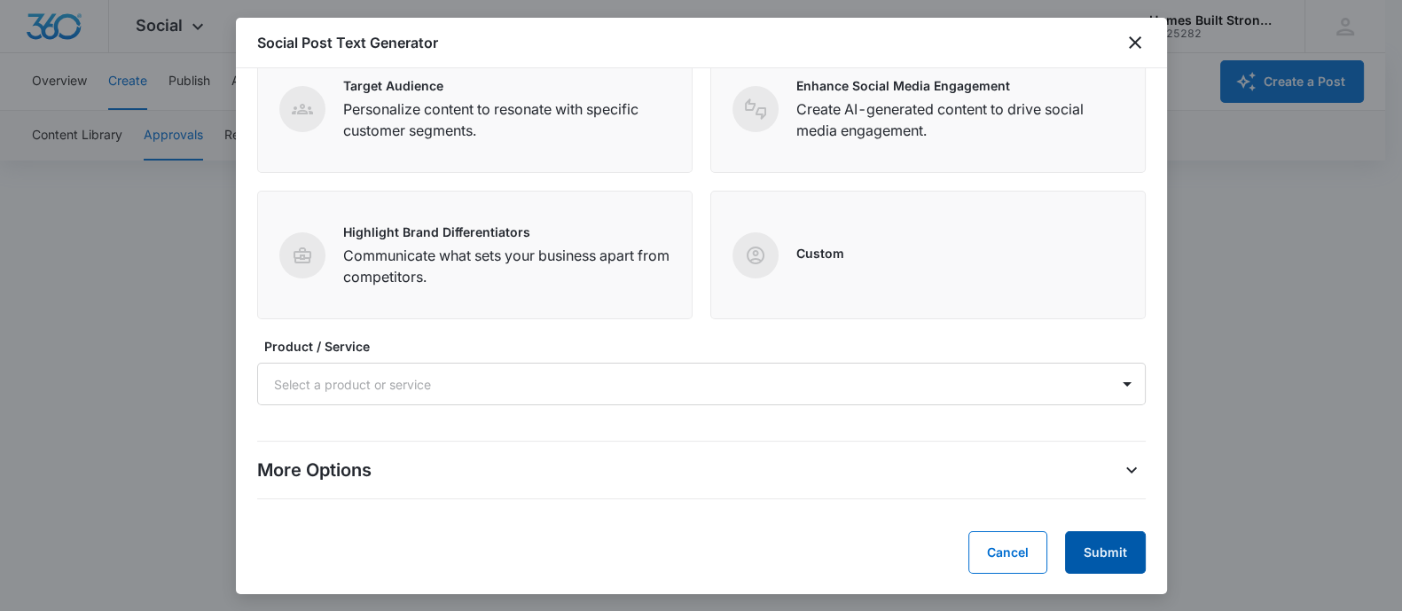
click at [1086, 551] on button "Submit" at bounding box center [1105, 552] width 81 height 43
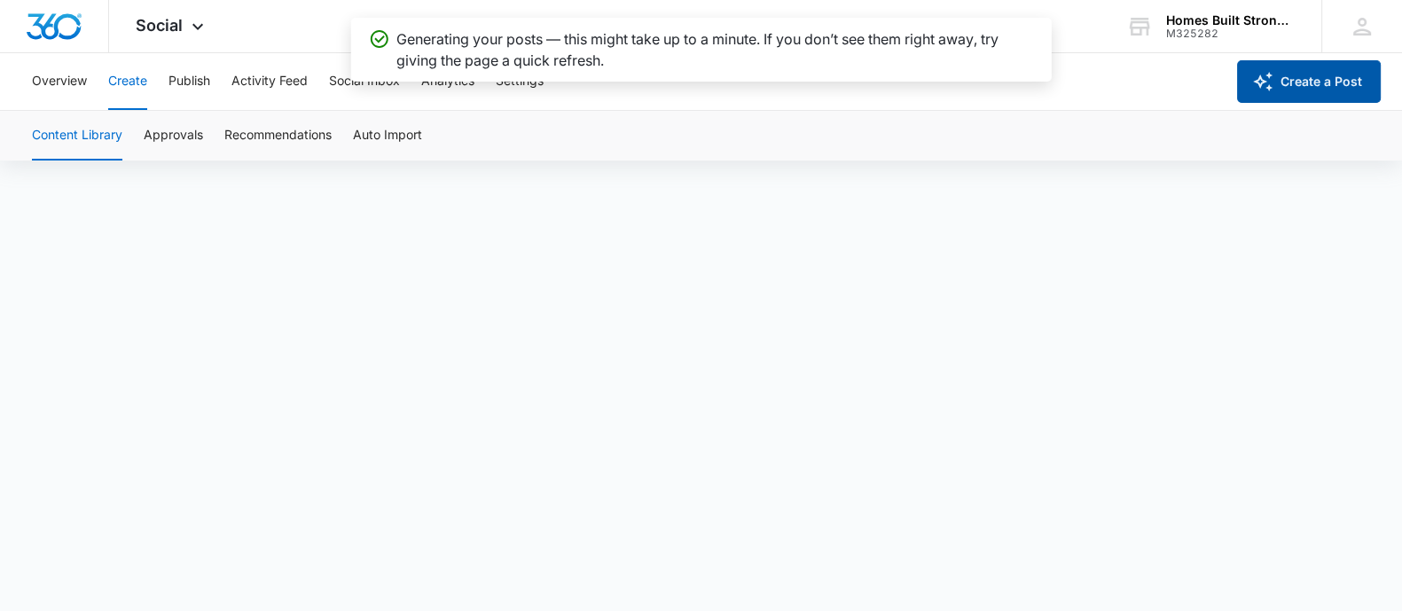
click at [1310, 70] on button "Create a Post" at bounding box center [1309, 81] width 144 height 43
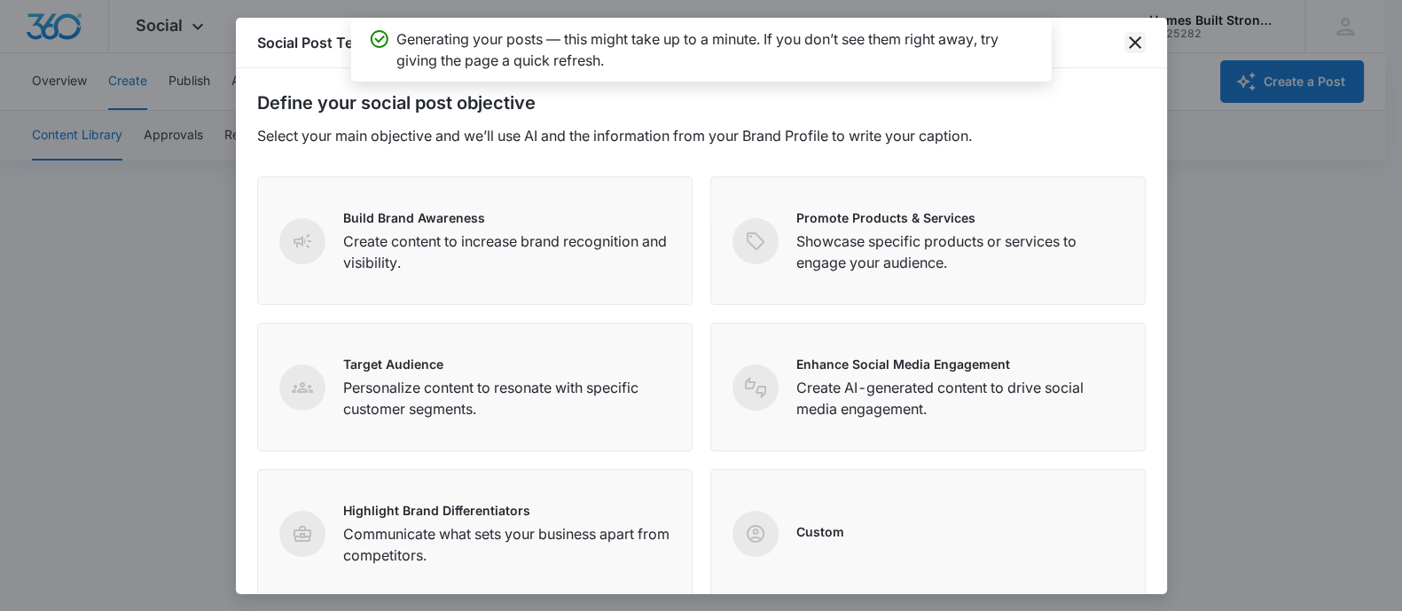
click at [1144, 43] on icon "close" at bounding box center [1134, 42] width 21 height 21
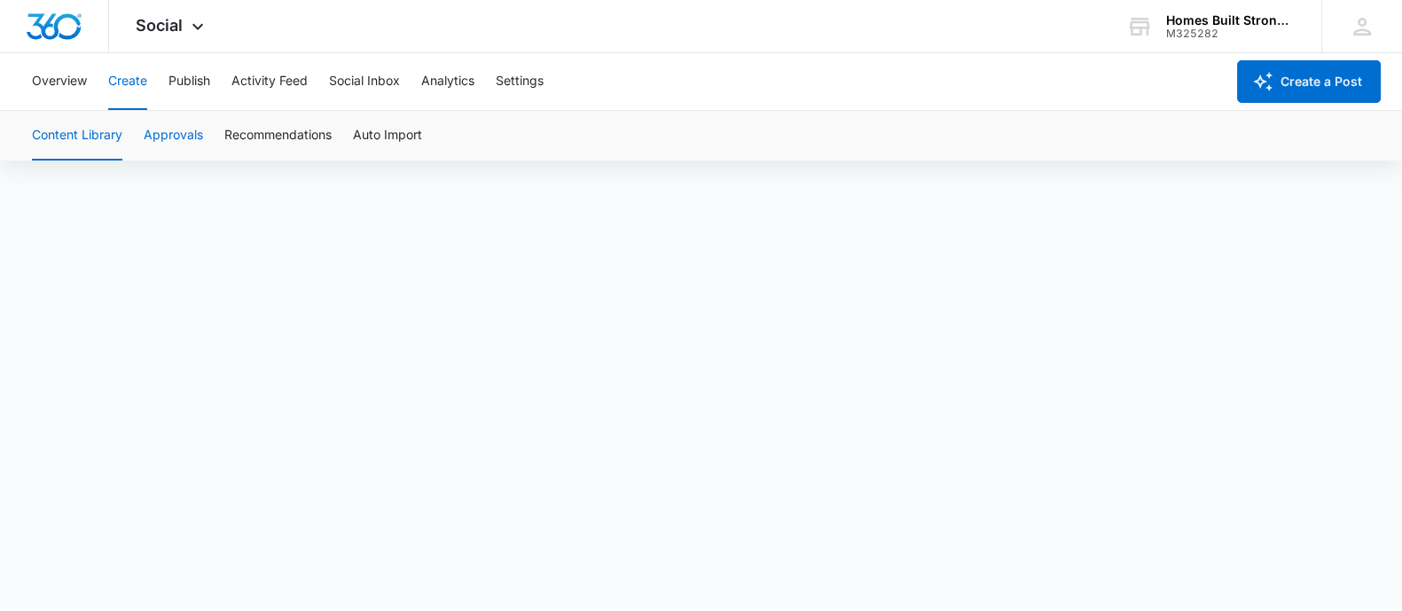
click at [151, 144] on button "Approvals" at bounding box center [173, 136] width 59 height 50
click at [1290, 77] on button "Create a Post" at bounding box center [1309, 81] width 144 height 43
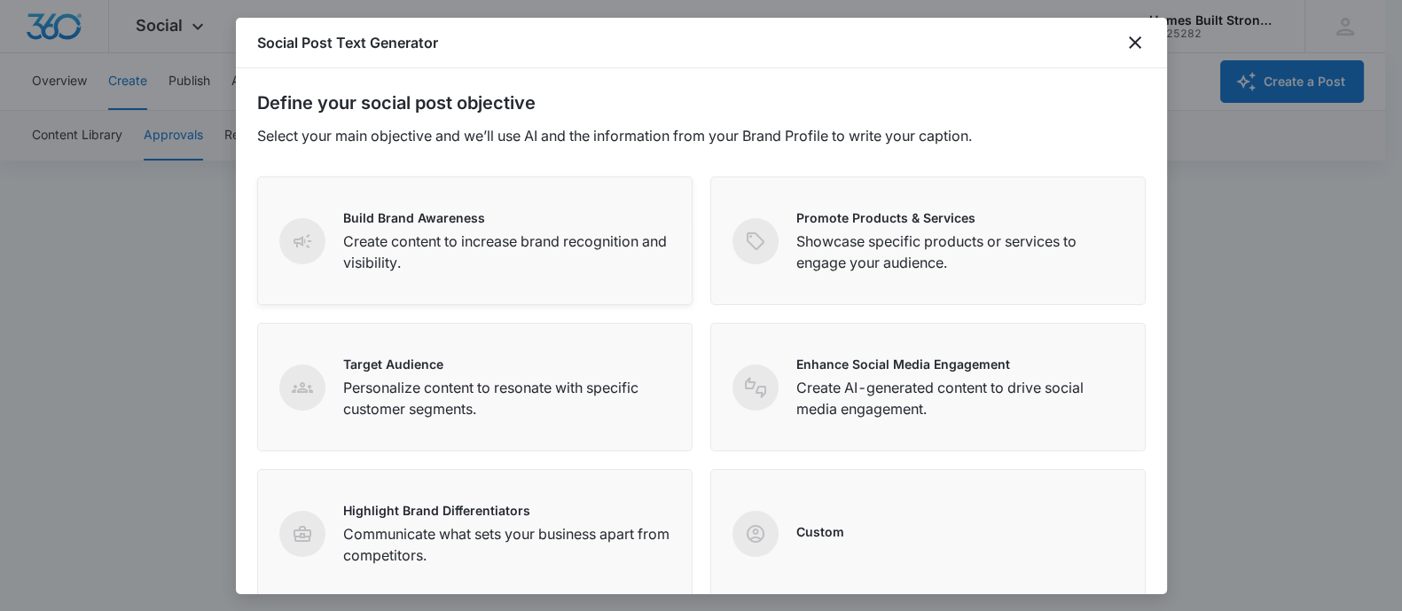
click at [488, 245] on p "Create content to increase brand recognition and visibility." at bounding box center [506, 251] width 327 height 43
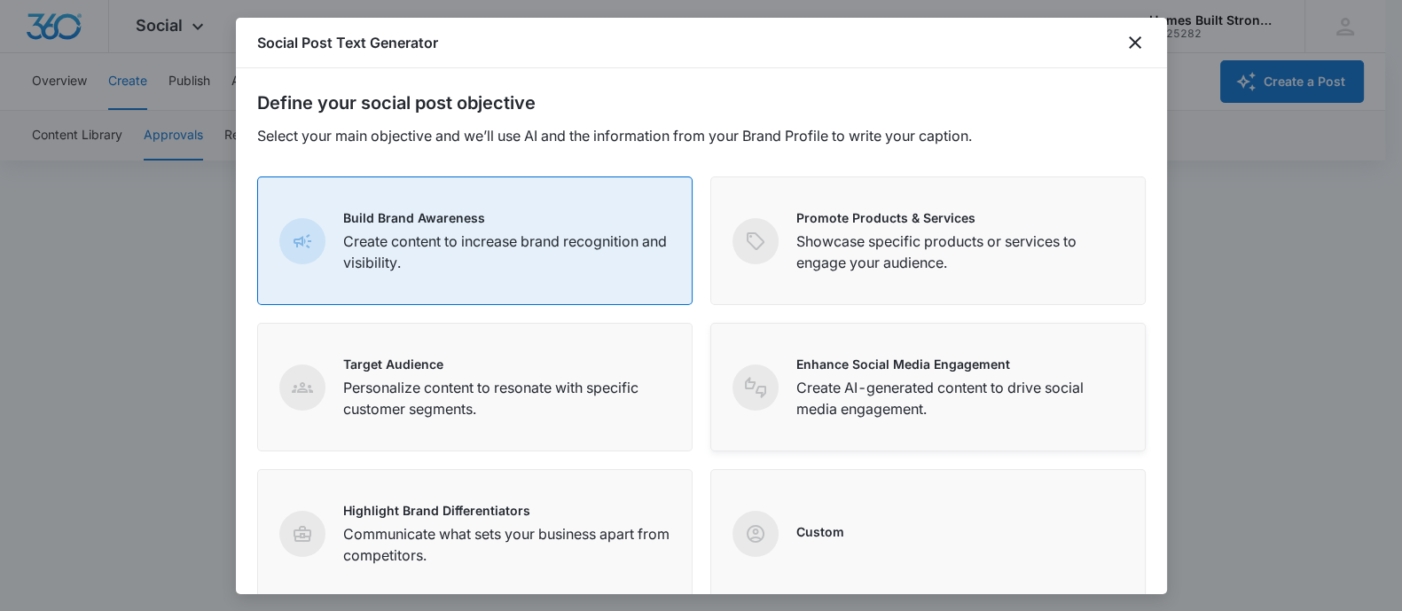
scroll to position [278, 0]
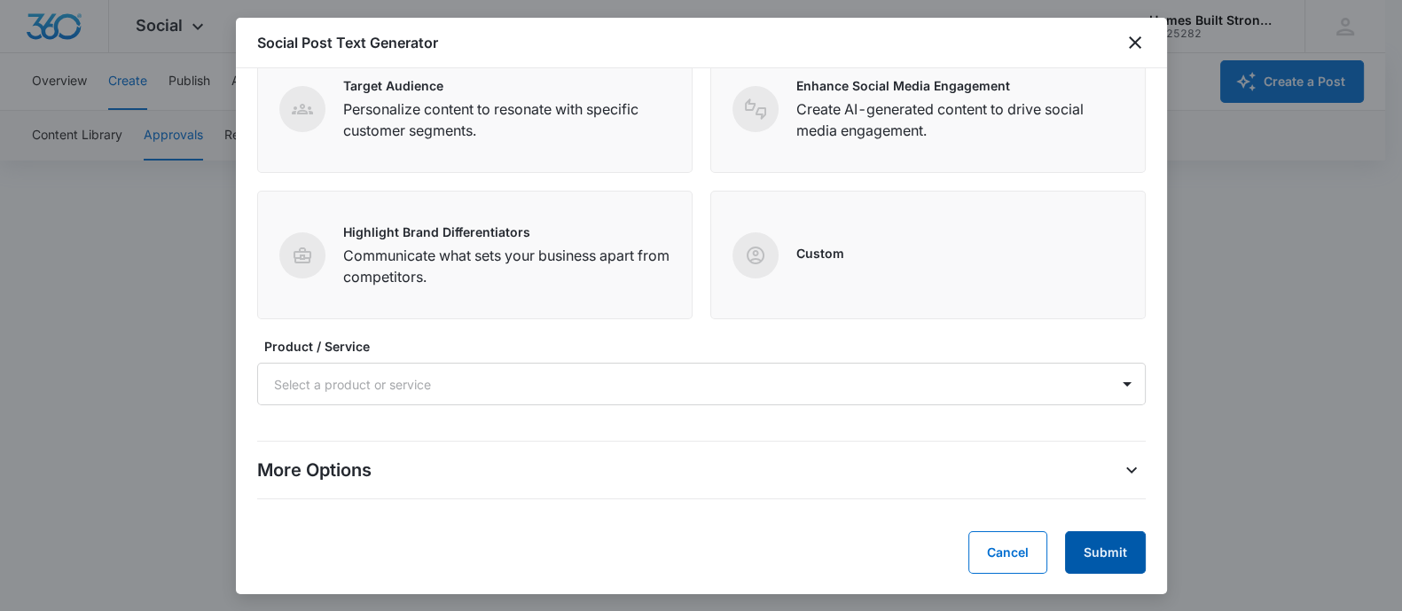
click at [1095, 549] on button "Submit" at bounding box center [1105, 552] width 81 height 43
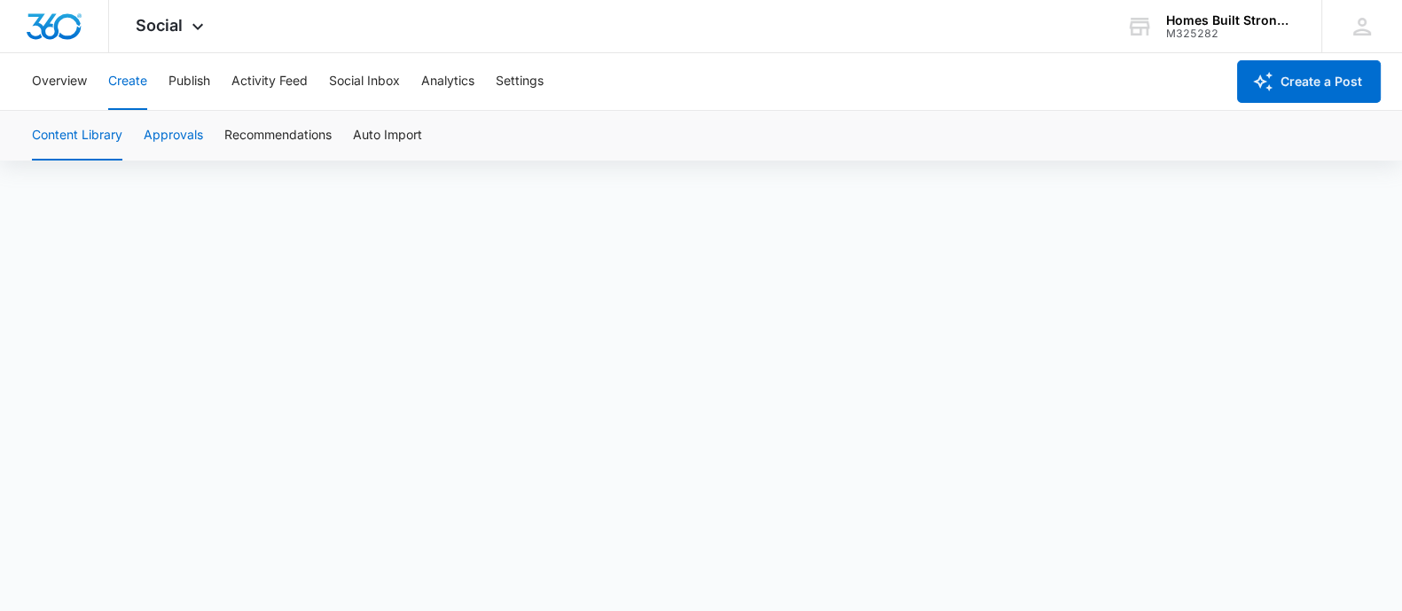
click at [171, 137] on button "Approvals" at bounding box center [173, 136] width 59 height 50
click at [1315, 91] on button "Create a Post" at bounding box center [1309, 81] width 144 height 43
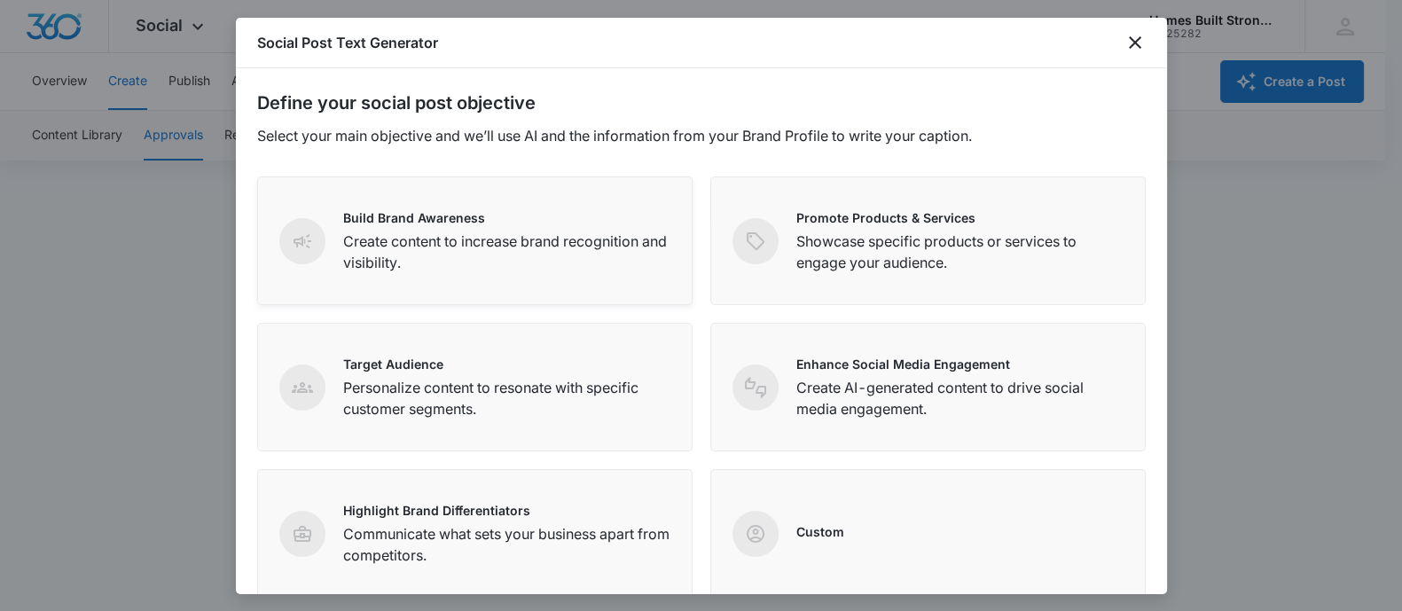
click at [474, 198] on div "Build Brand Awareness Create content to increase brand recognition and visibili…" at bounding box center [474, 240] width 435 height 129
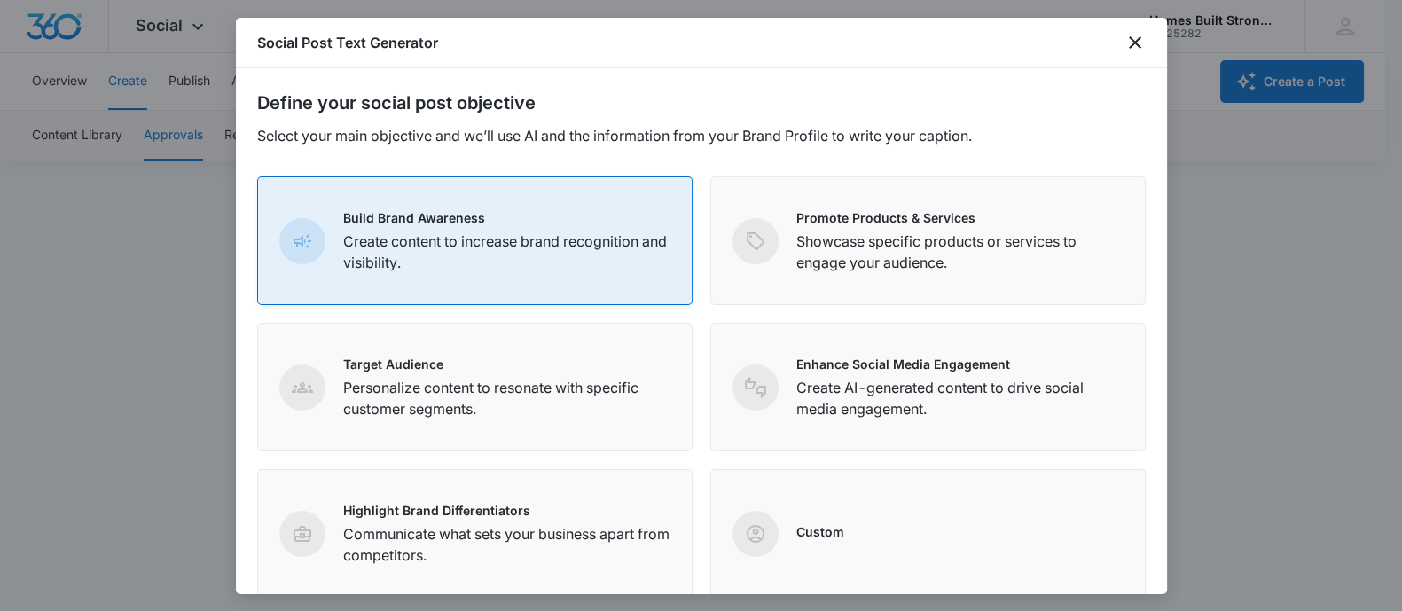
scroll to position [278, 0]
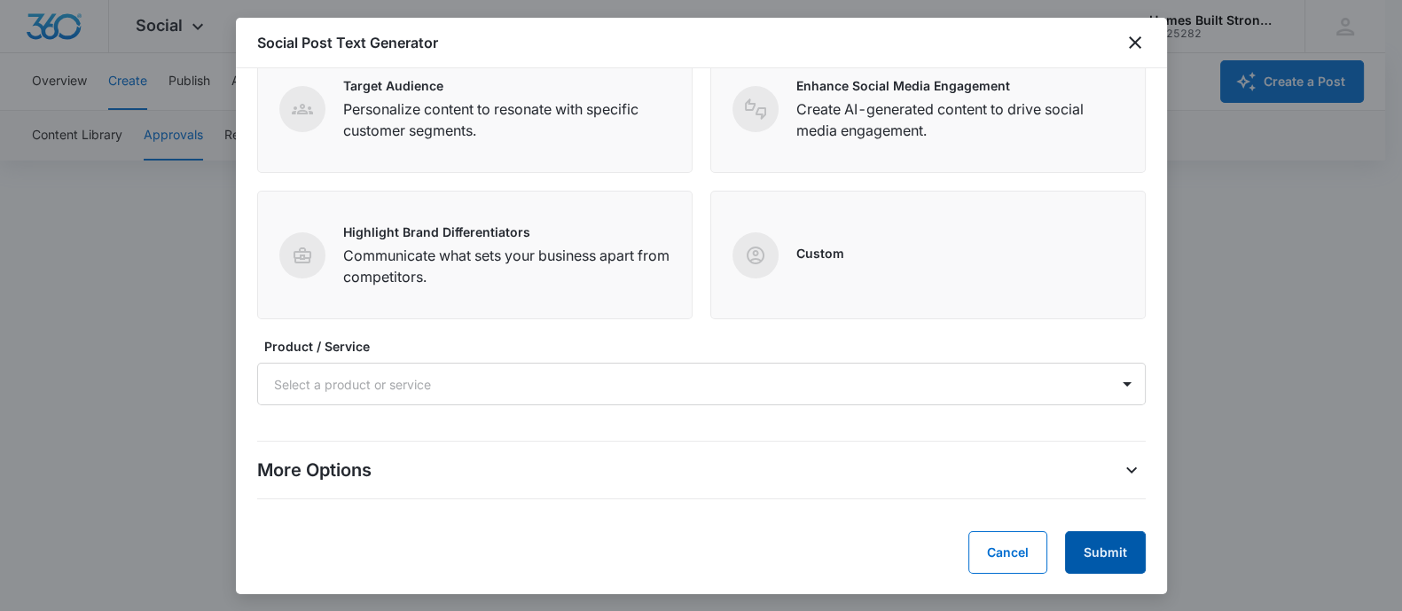
click at [1080, 548] on button "Submit" at bounding box center [1105, 552] width 81 height 43
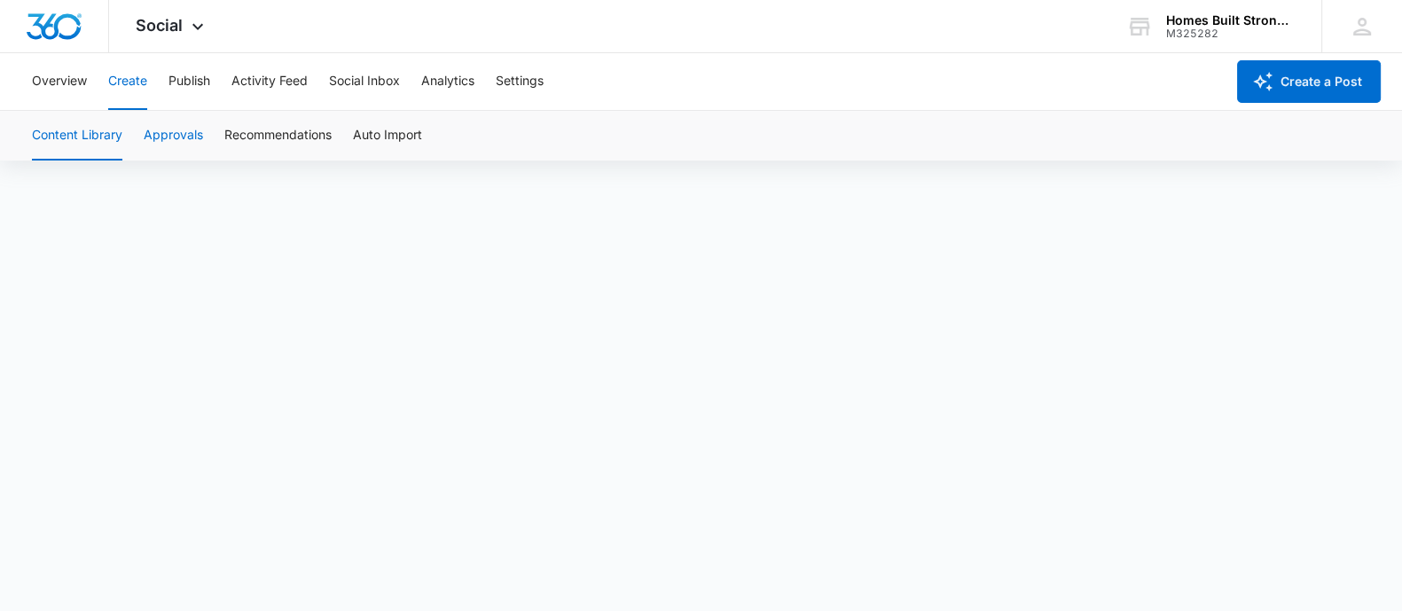
click at [183, 137] on button "Approvals" at bounding box center [173, 136] width 59 height 50
